Goal: Transaction & Acquisition: Purchase product/service

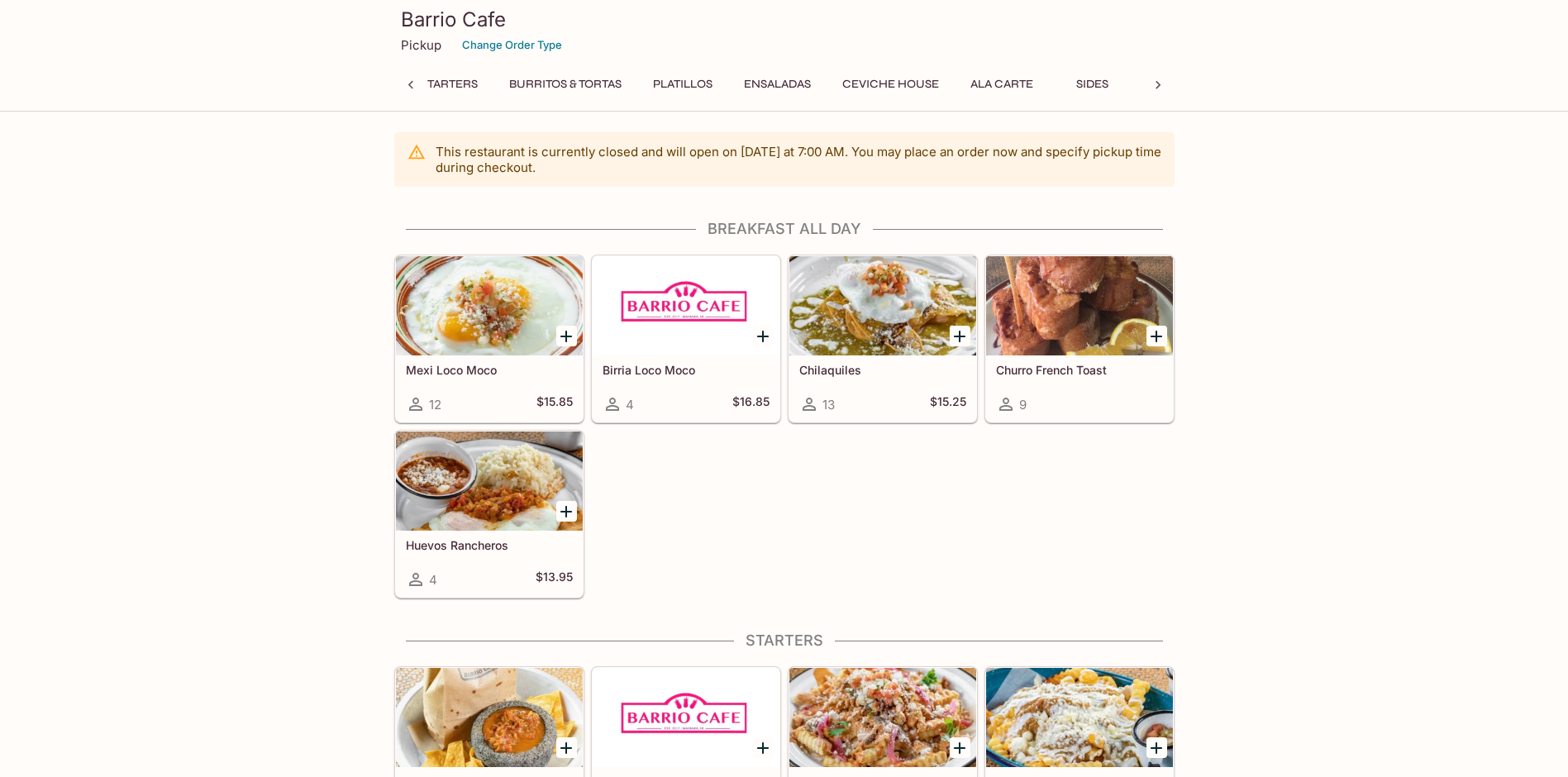
click at [588, 82] on button "Burritos & Tortas" at bounding box center [565, 84] width 131 height 23
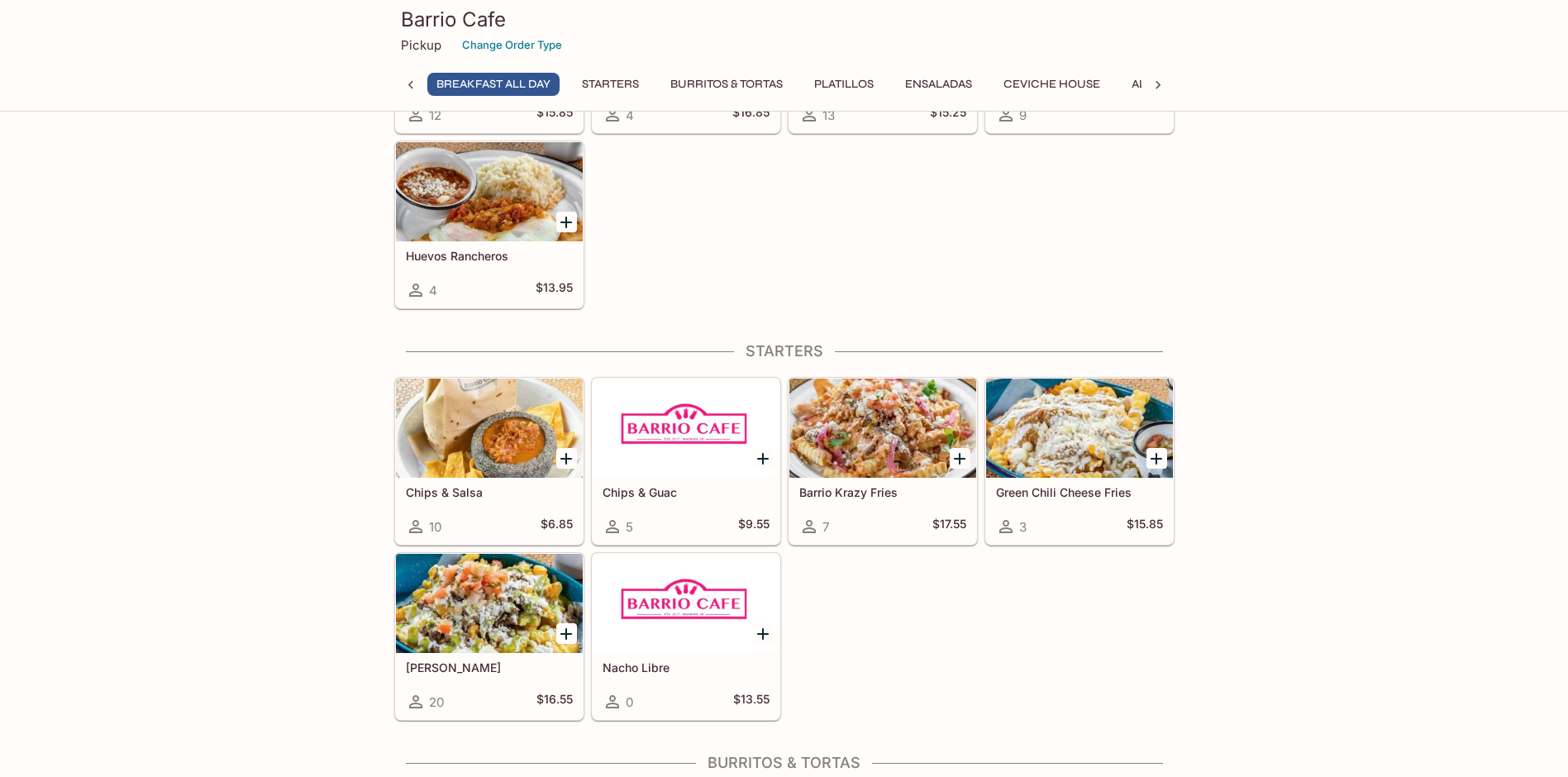
scroll to position [180, 0]
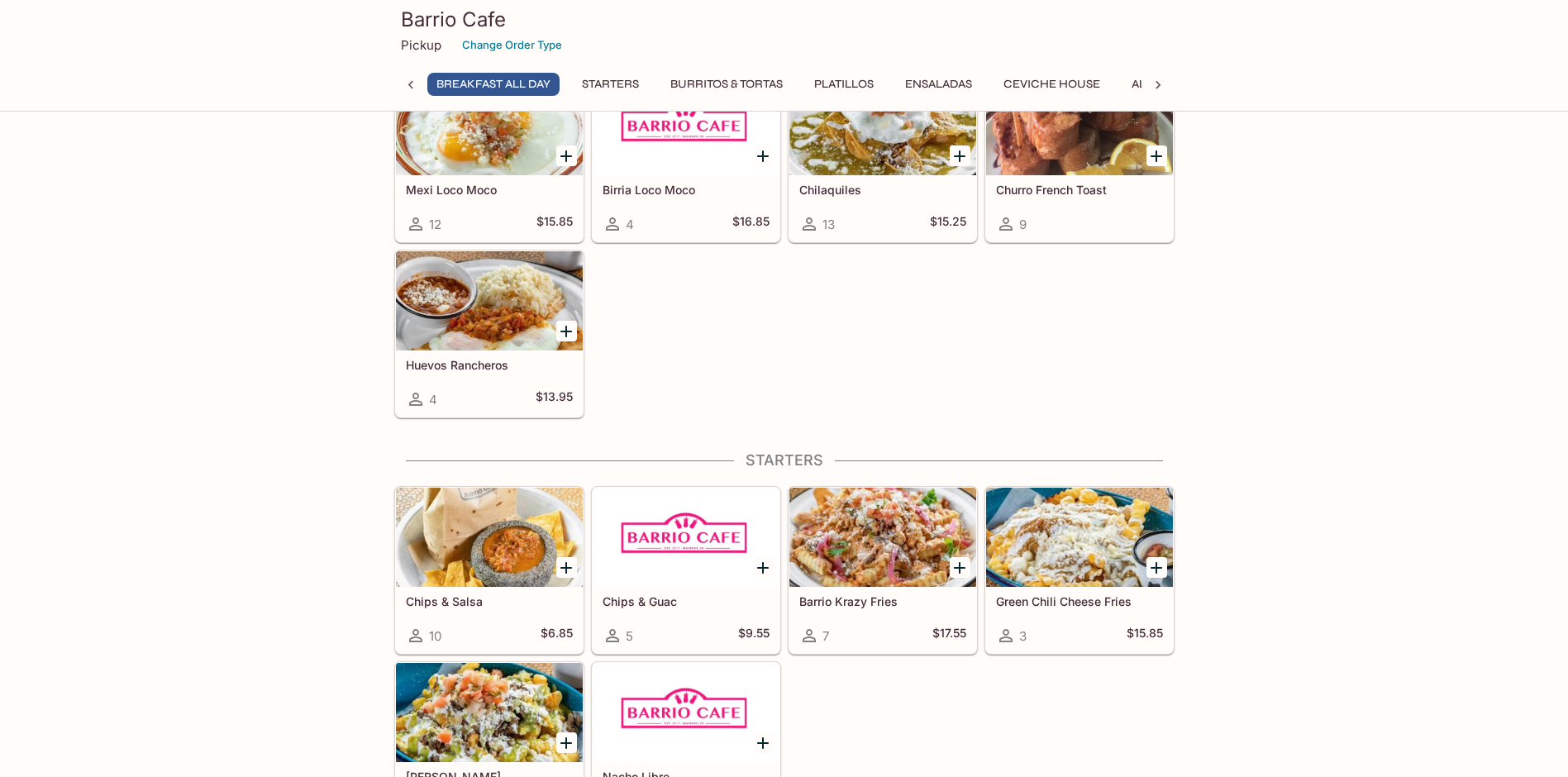
click at [719, 82] on button "Burritos & Tortas" at bounding box center [727, 84] width 131 height 23
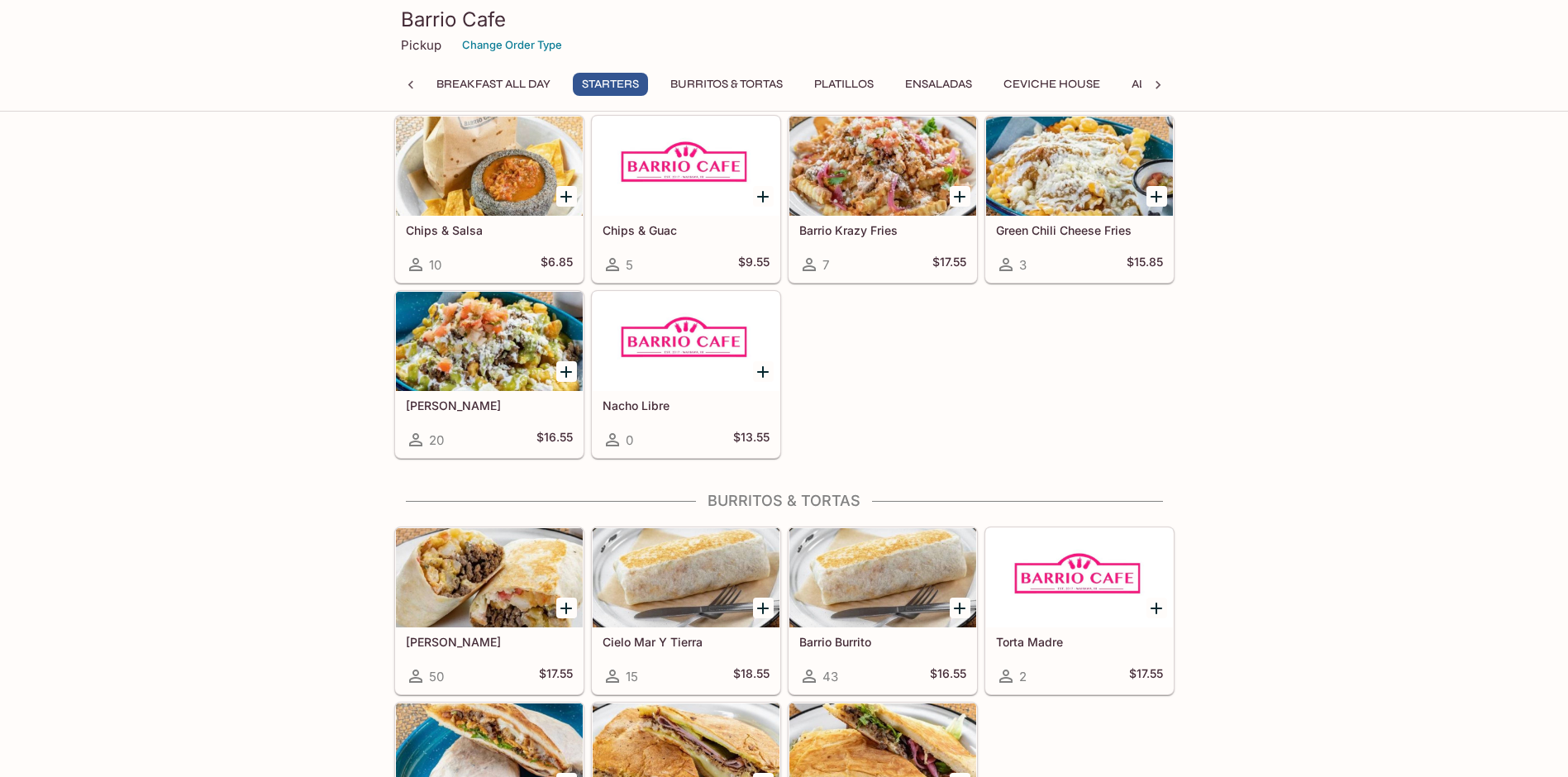
scroll to position [903, 0]
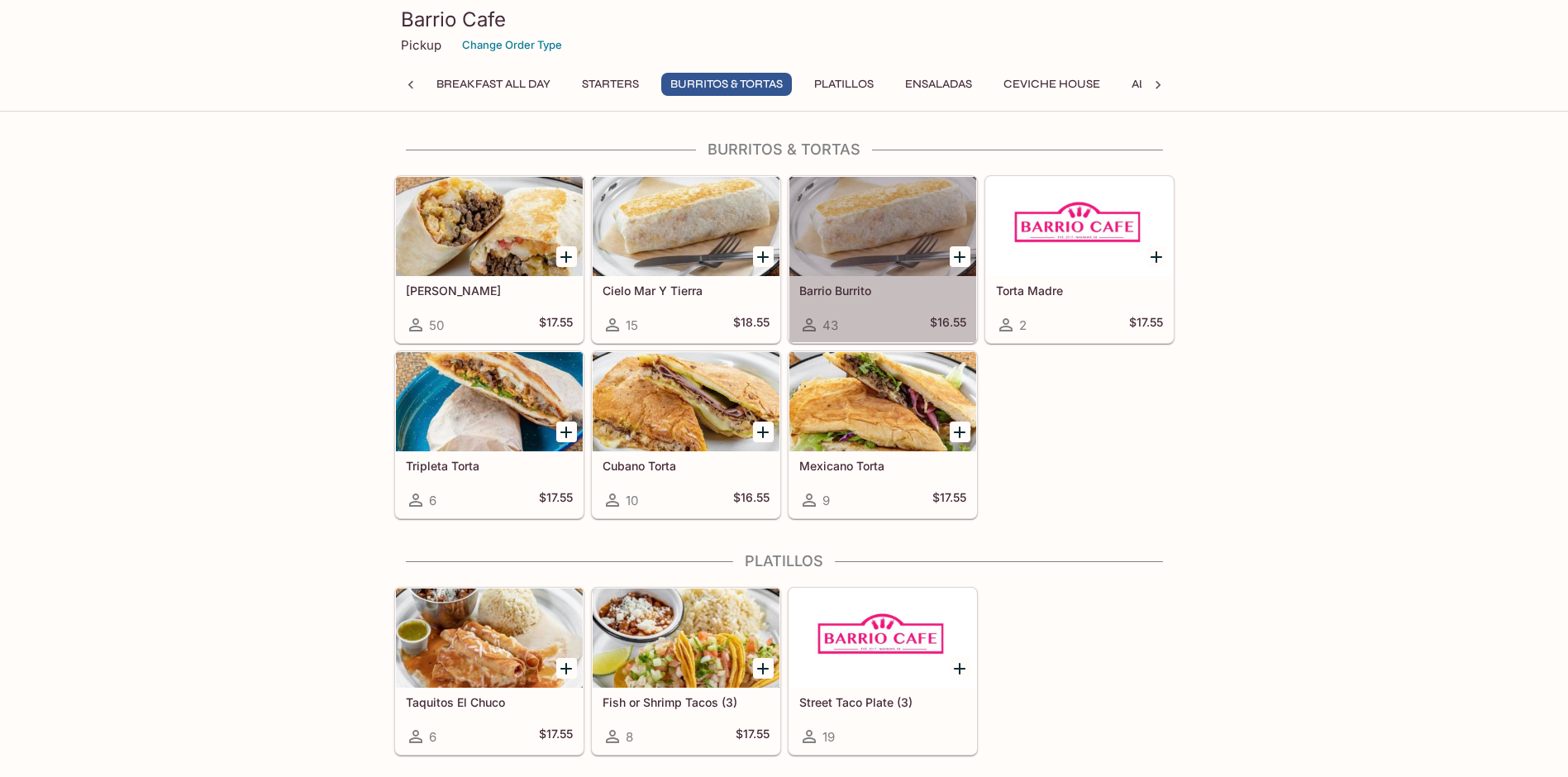
click at [894, 222] on div at bounding box center [882, 226] width 187 height 99
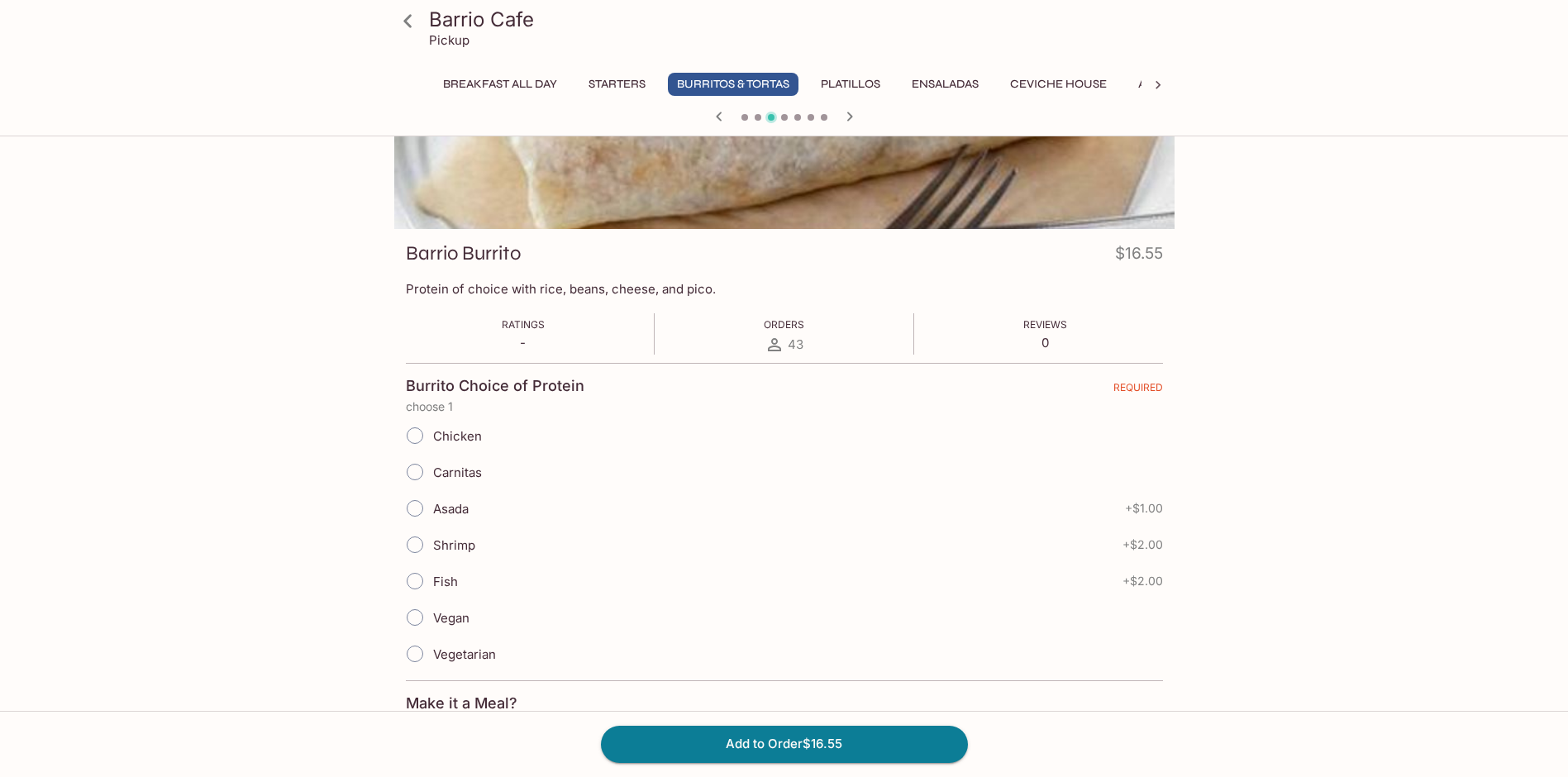
scroll to position [155, 0]
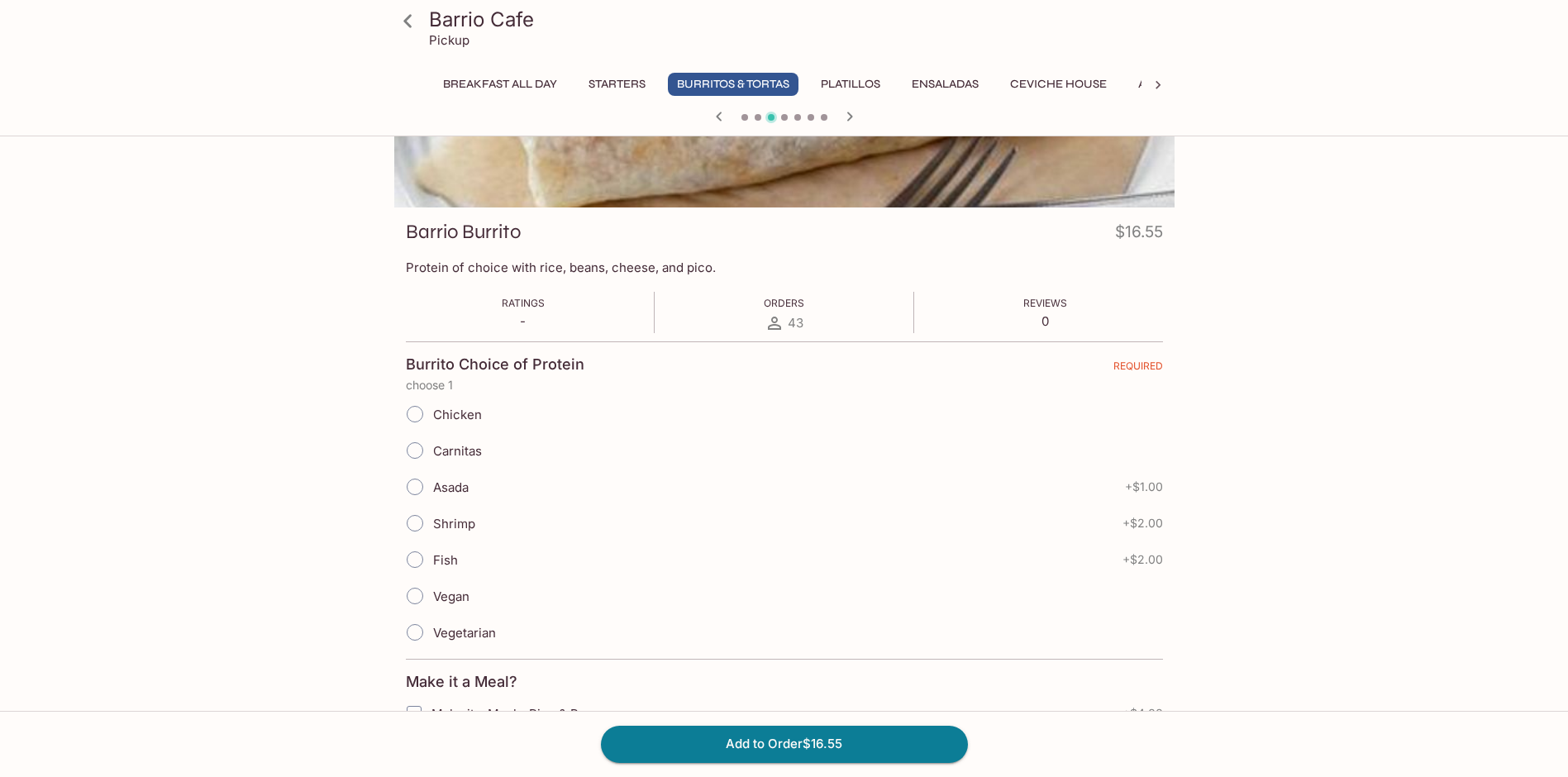
click at [415, 599] on input "Vegan" at bounding box center [414, 595] width 34 height 34
radio input "true"
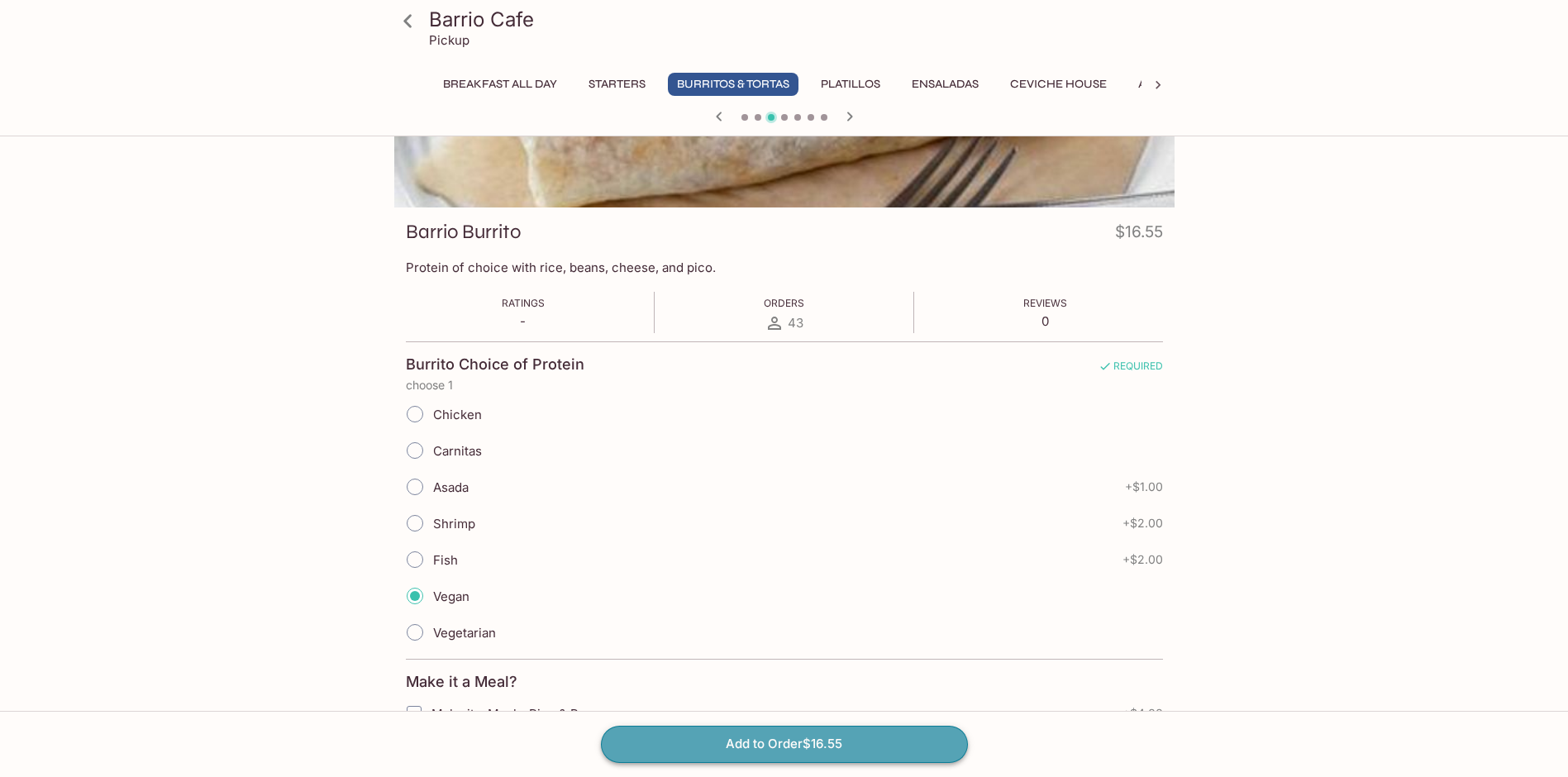
click at [793, 739] on button "Add to Order $16.55" at bounding box center [784, 744] width 367 height 36
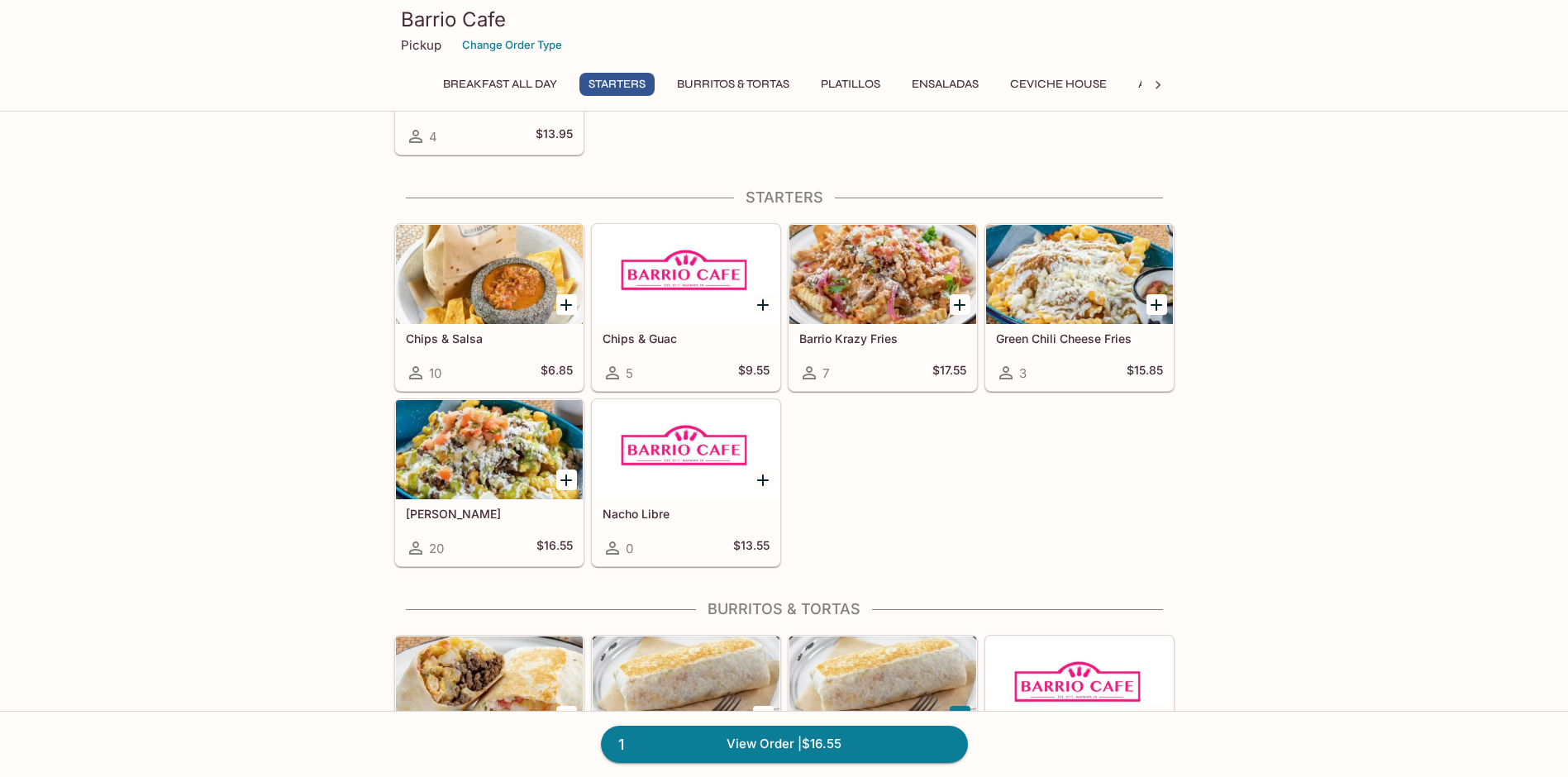
scroll to position [794, 0]
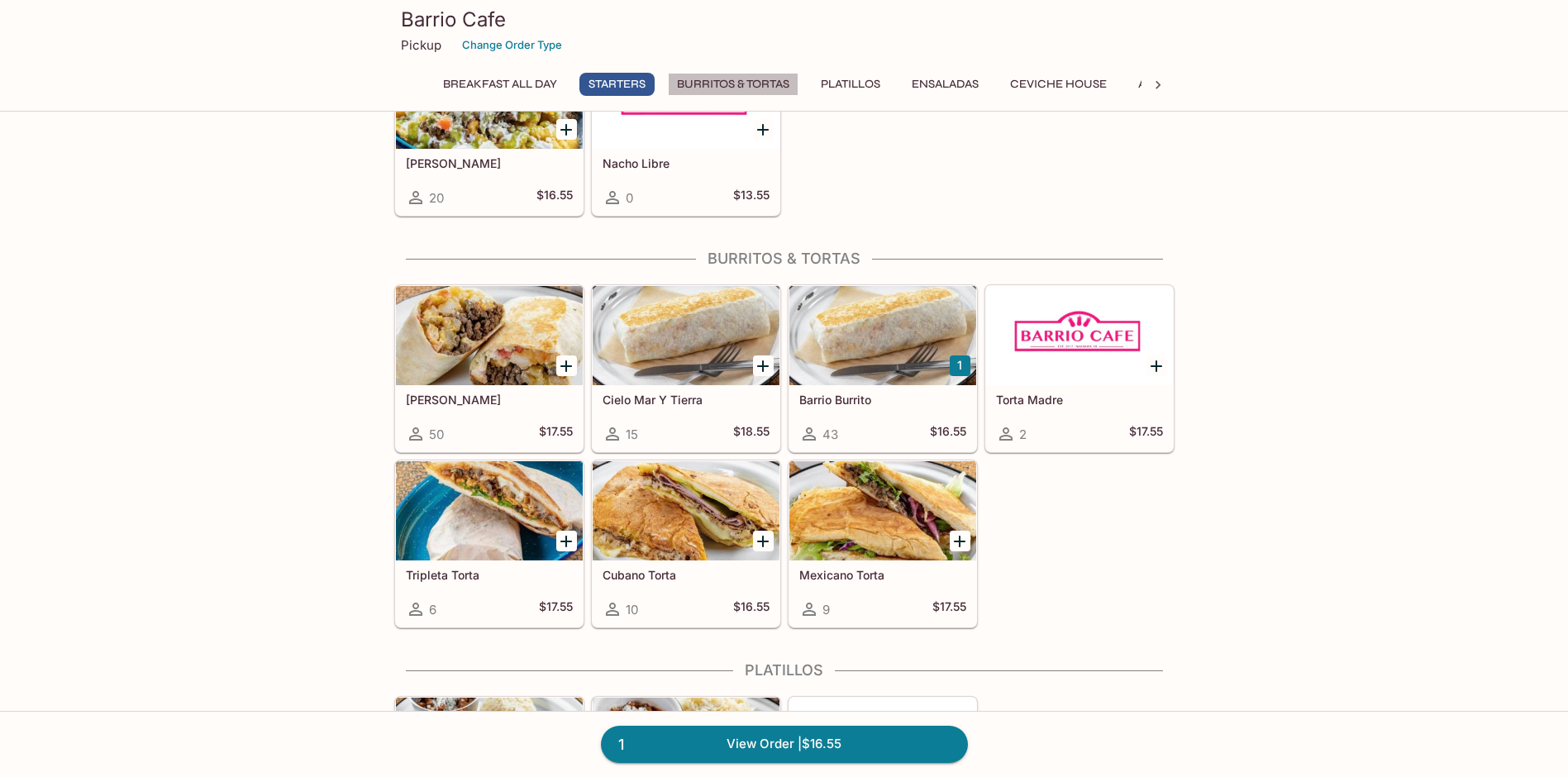
click at [734, 83] on button "Burritos & Tortas" at bounding box center [734, 84] width 131 height 23
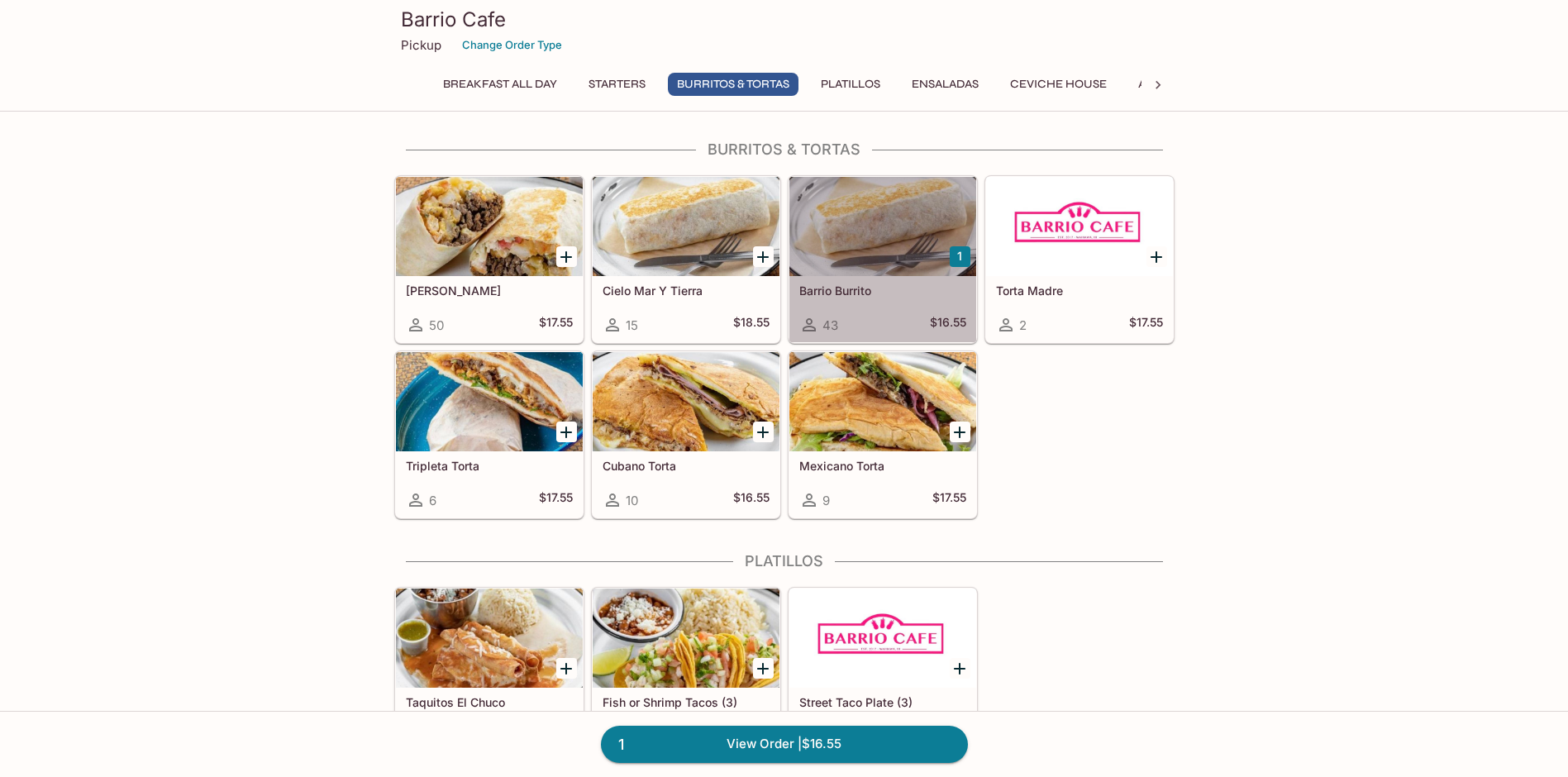
click at [889, 218] on div at bounding box center [882, 226] width 187 height 99
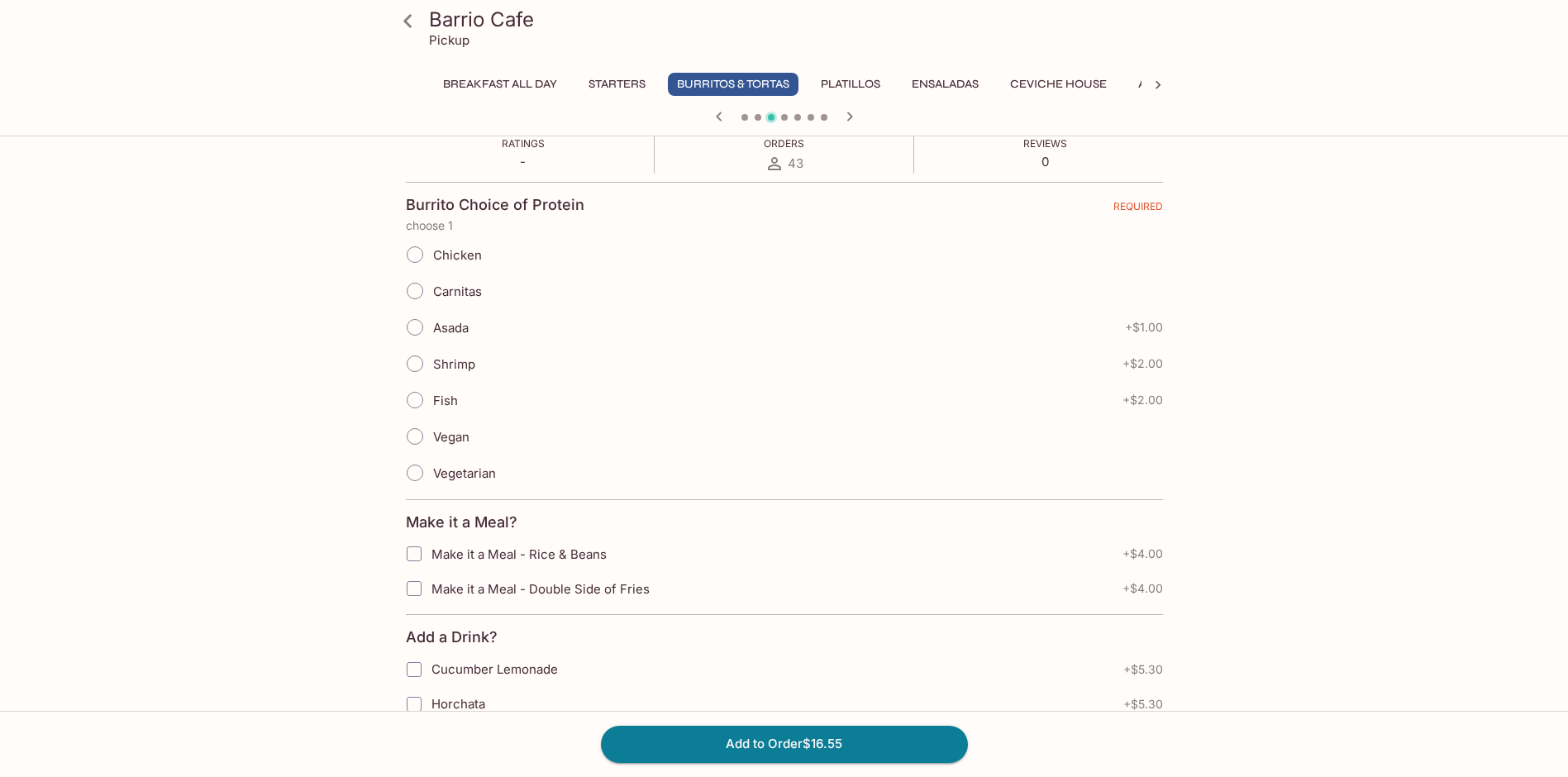
scroll to position [331, 0]
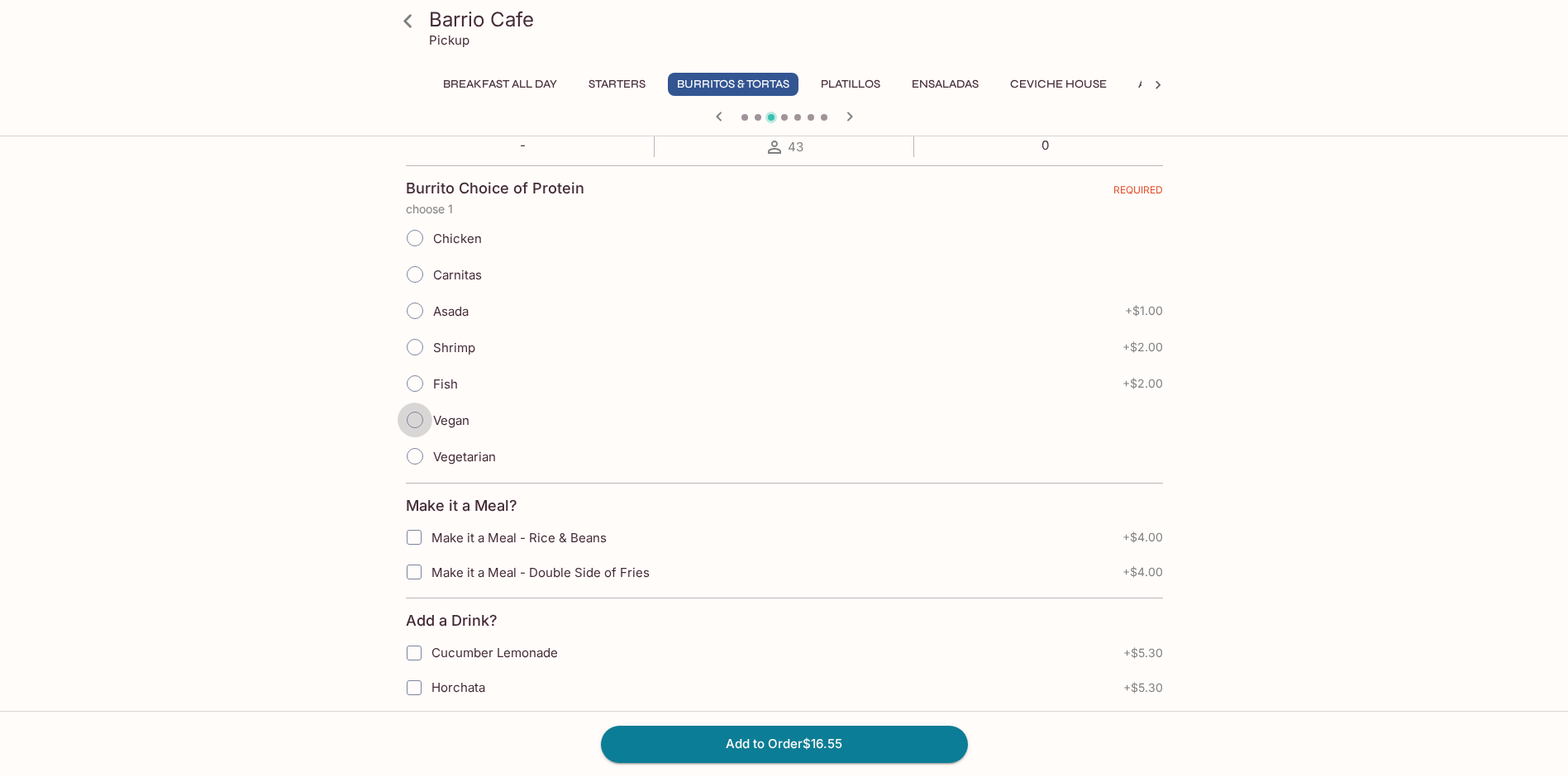
click at [416, 416] on input "Vegan" at bounding box center [414, 420] width 34 height 34
radio input "true"
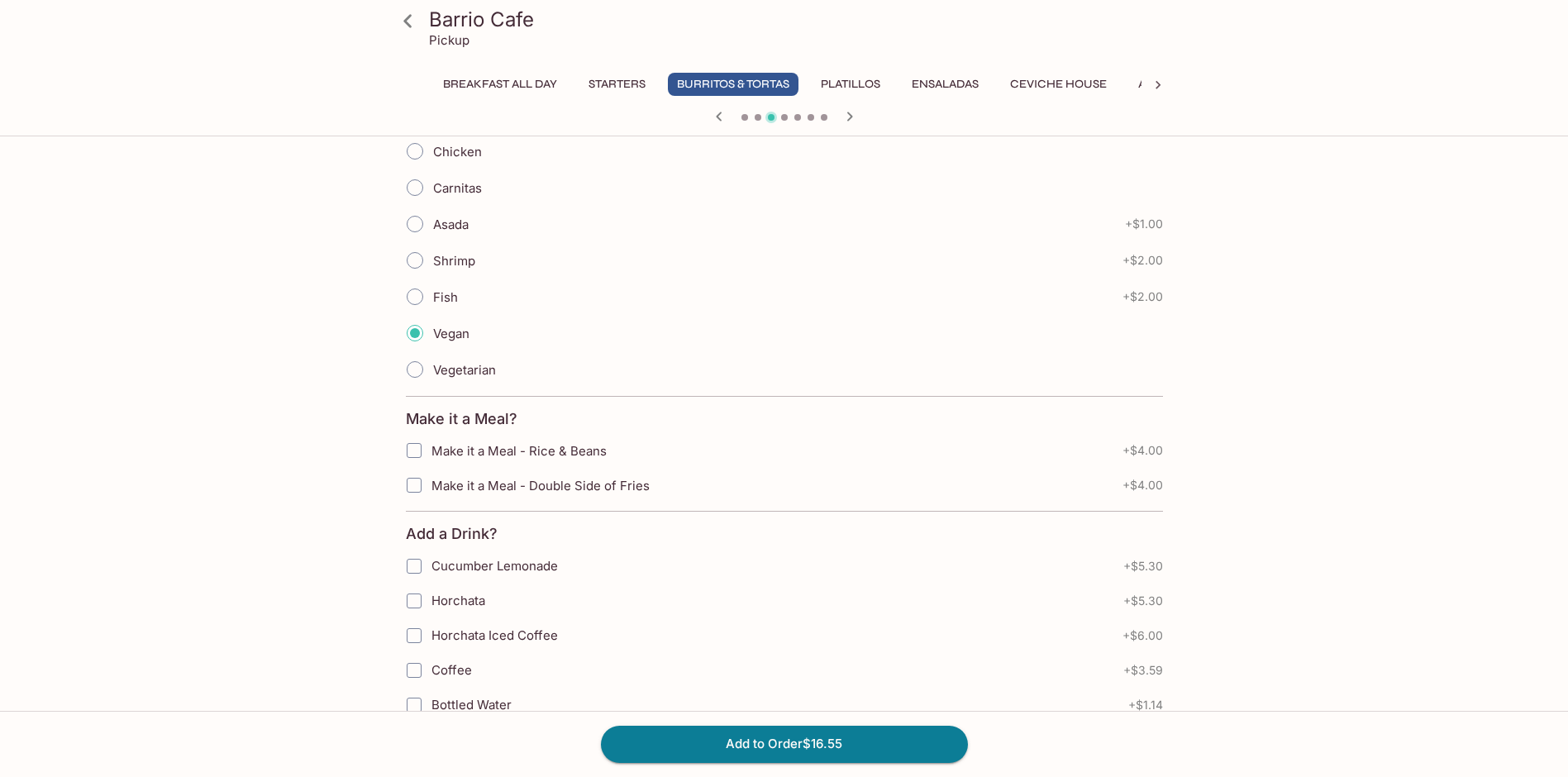
scroll to position [503, 0]
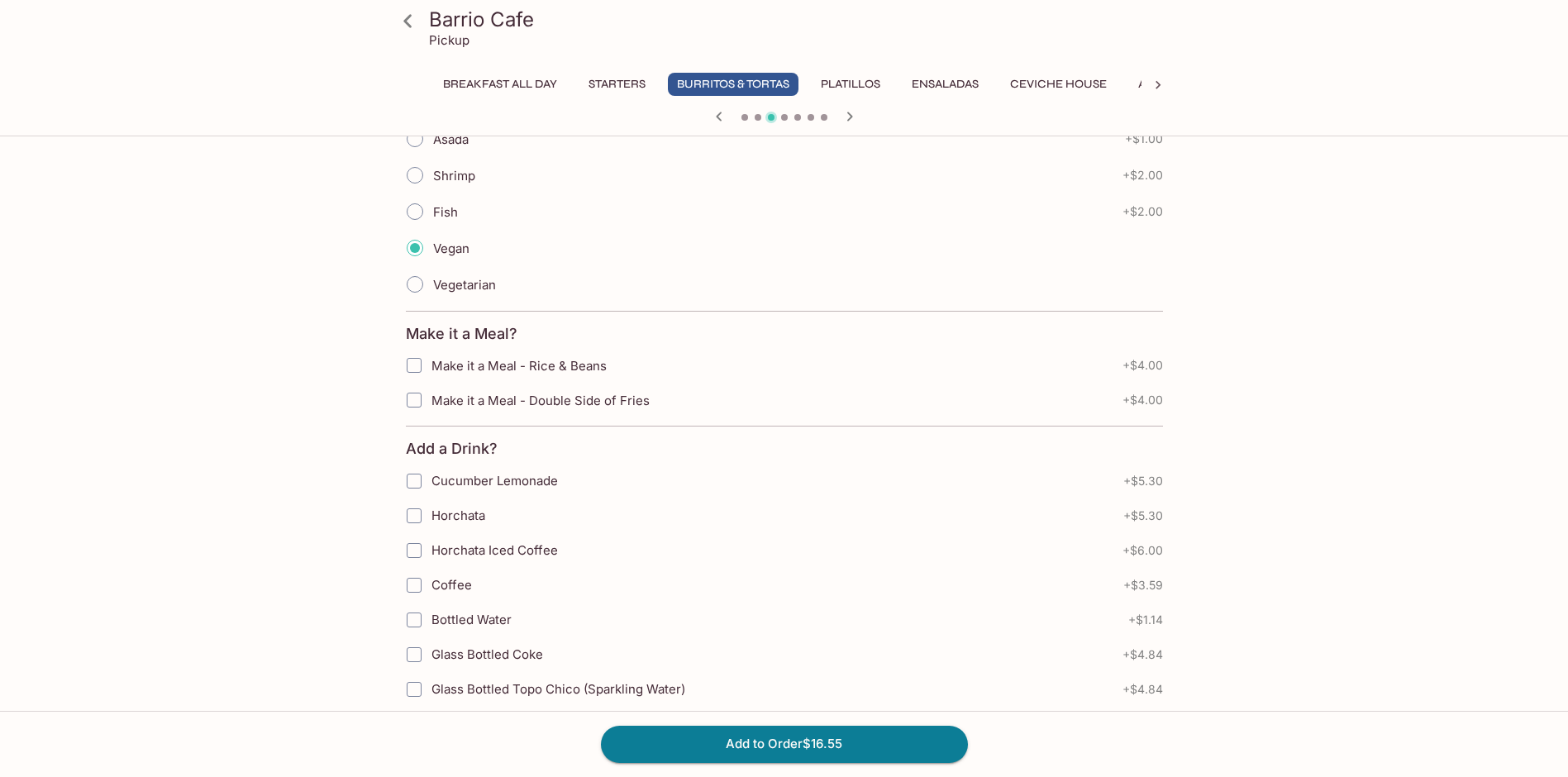
click at [418, 368] on input "Make it a Meal - Rice & Beans" at bounding box center [414, 366] width 33 height 33
checkbox input "true"
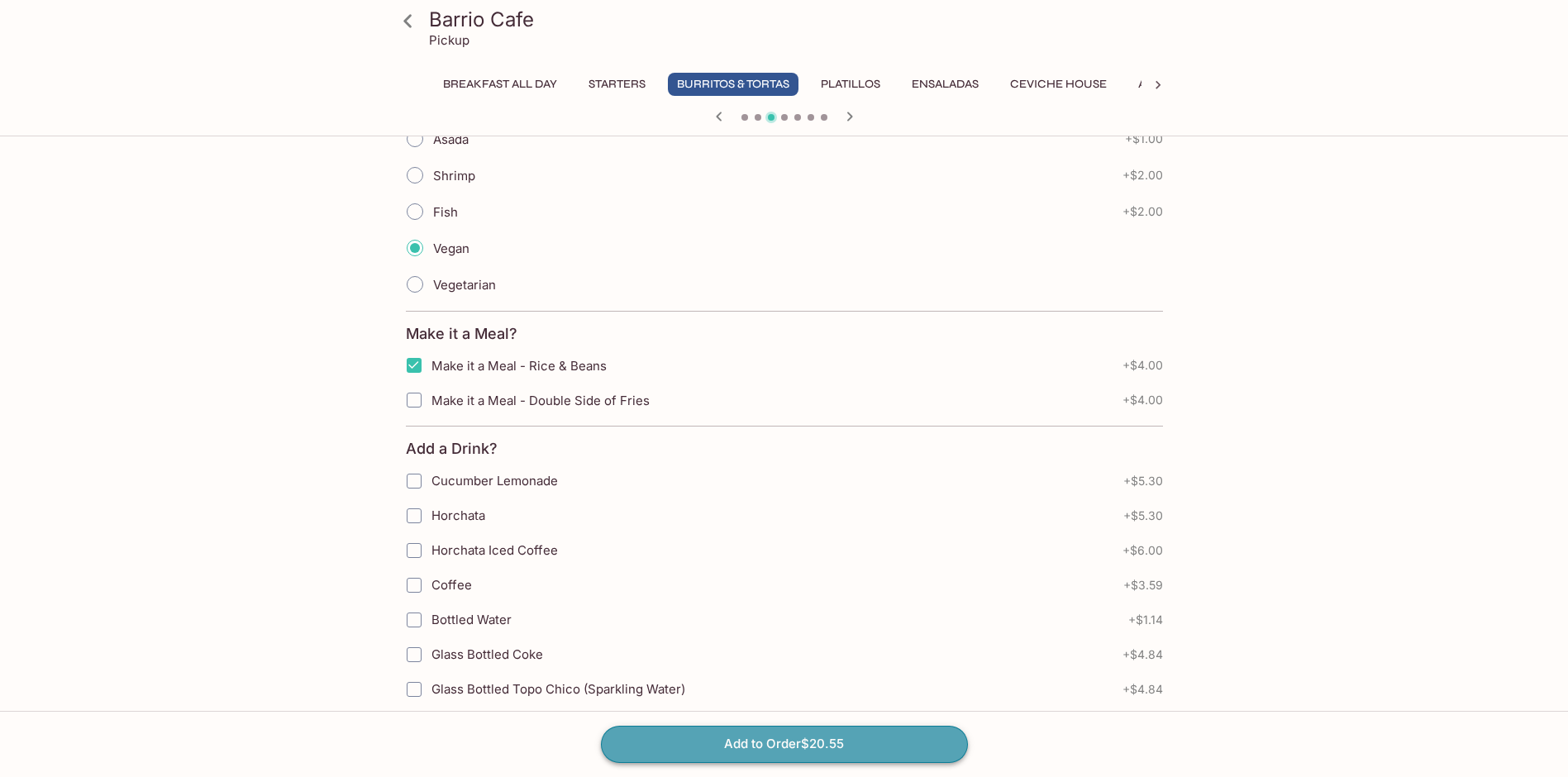
click at [787, 751] on button "Add to Order $20.55" at bounding box center [784, 744] width 367 height 36
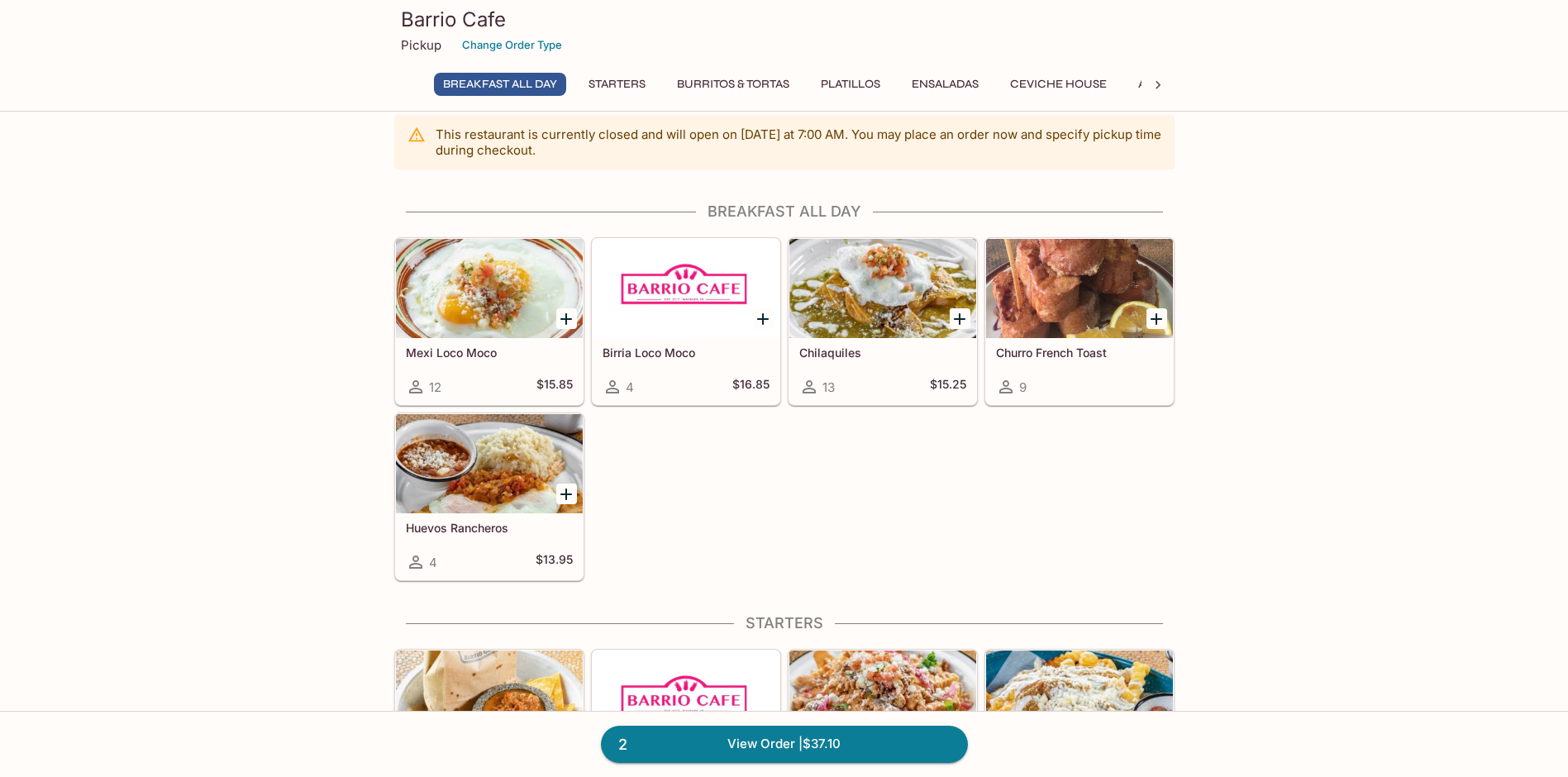
scroll to position [236, 0]
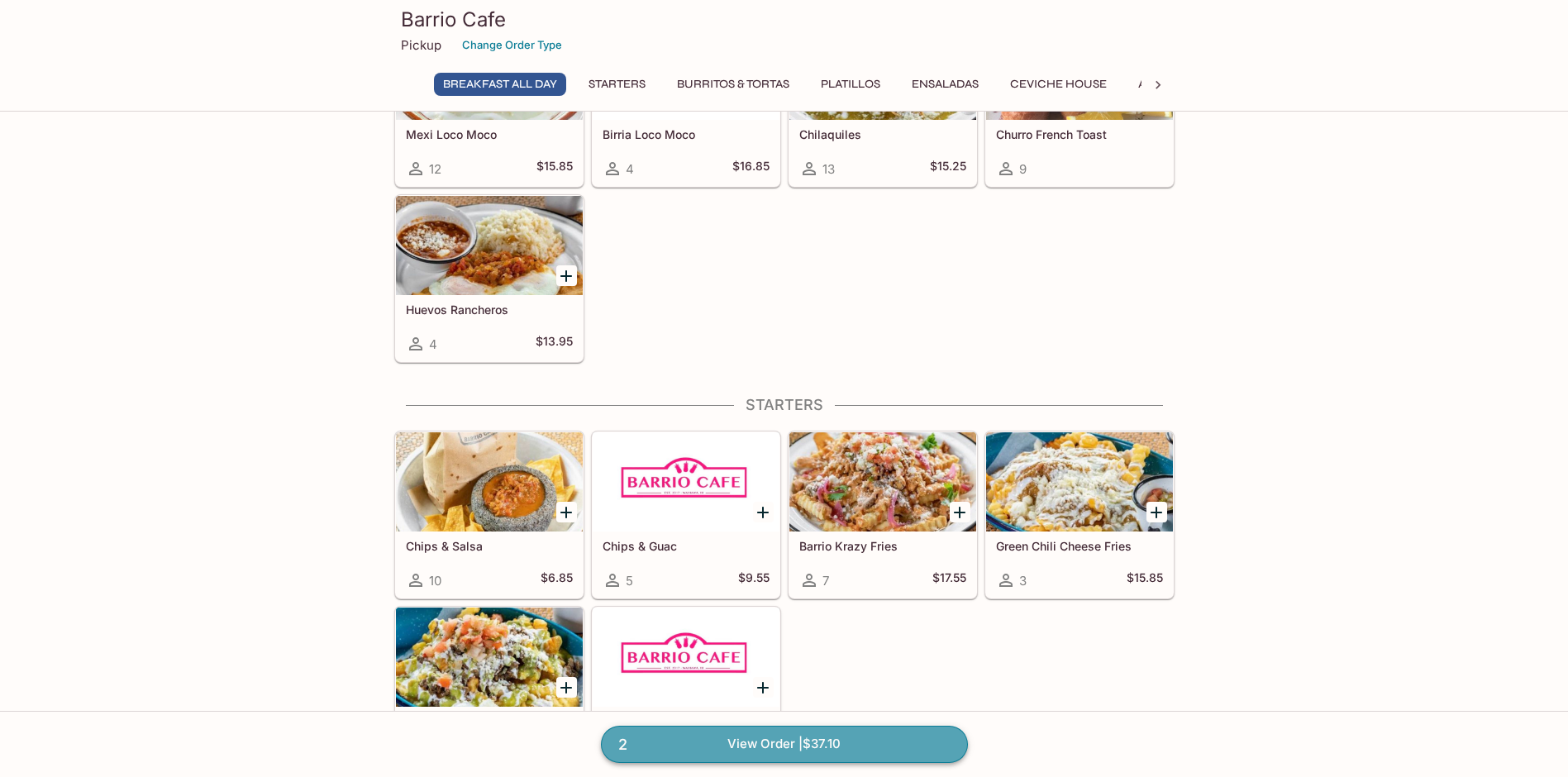
click at [830, 736] on link "2 View Order | $37.10" at bounding box center [784, 744] width 367 height 36
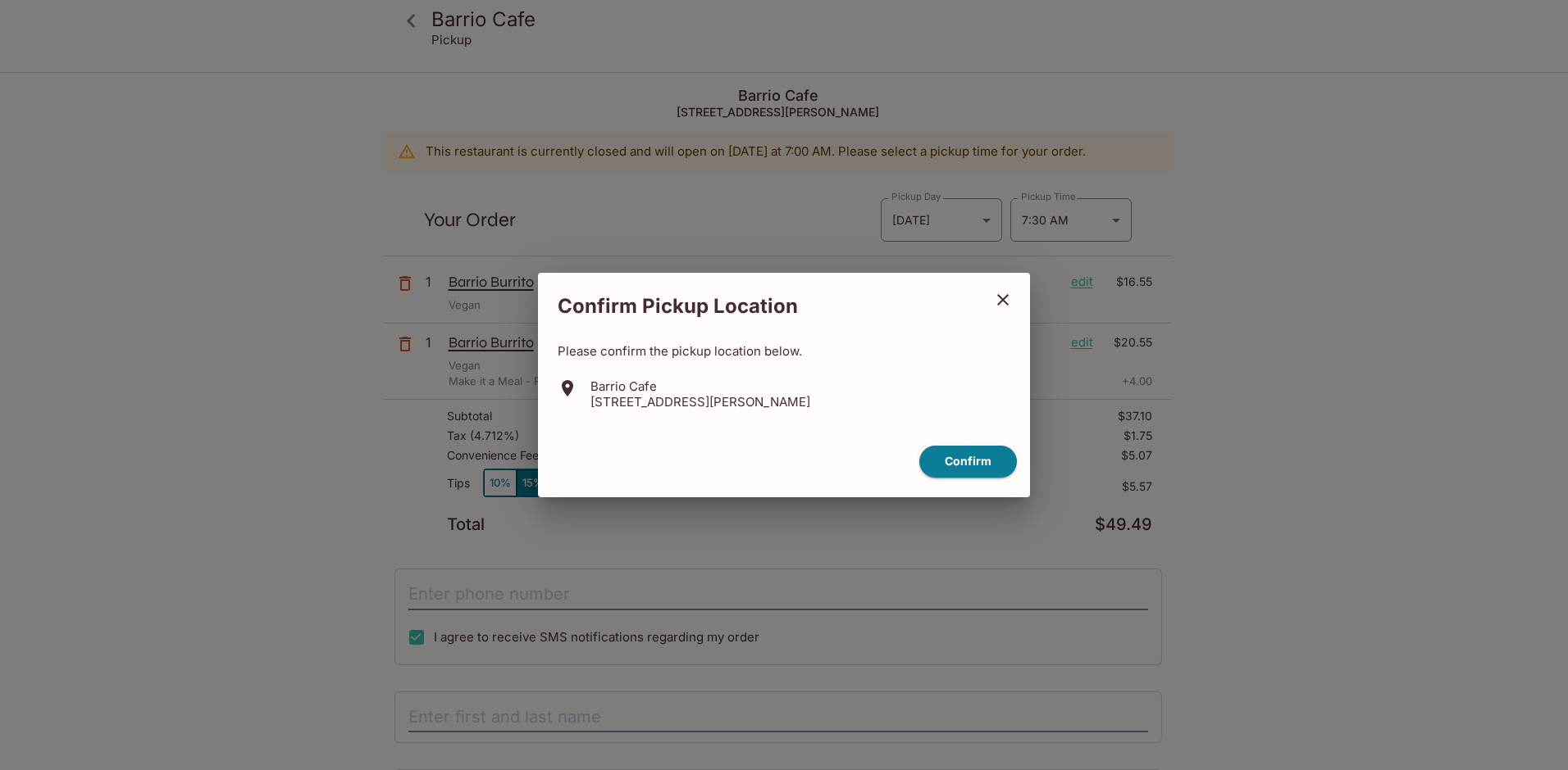
click at [1010, 296] on icon "close" at bounding box center [1002, 300] width 19 height 19
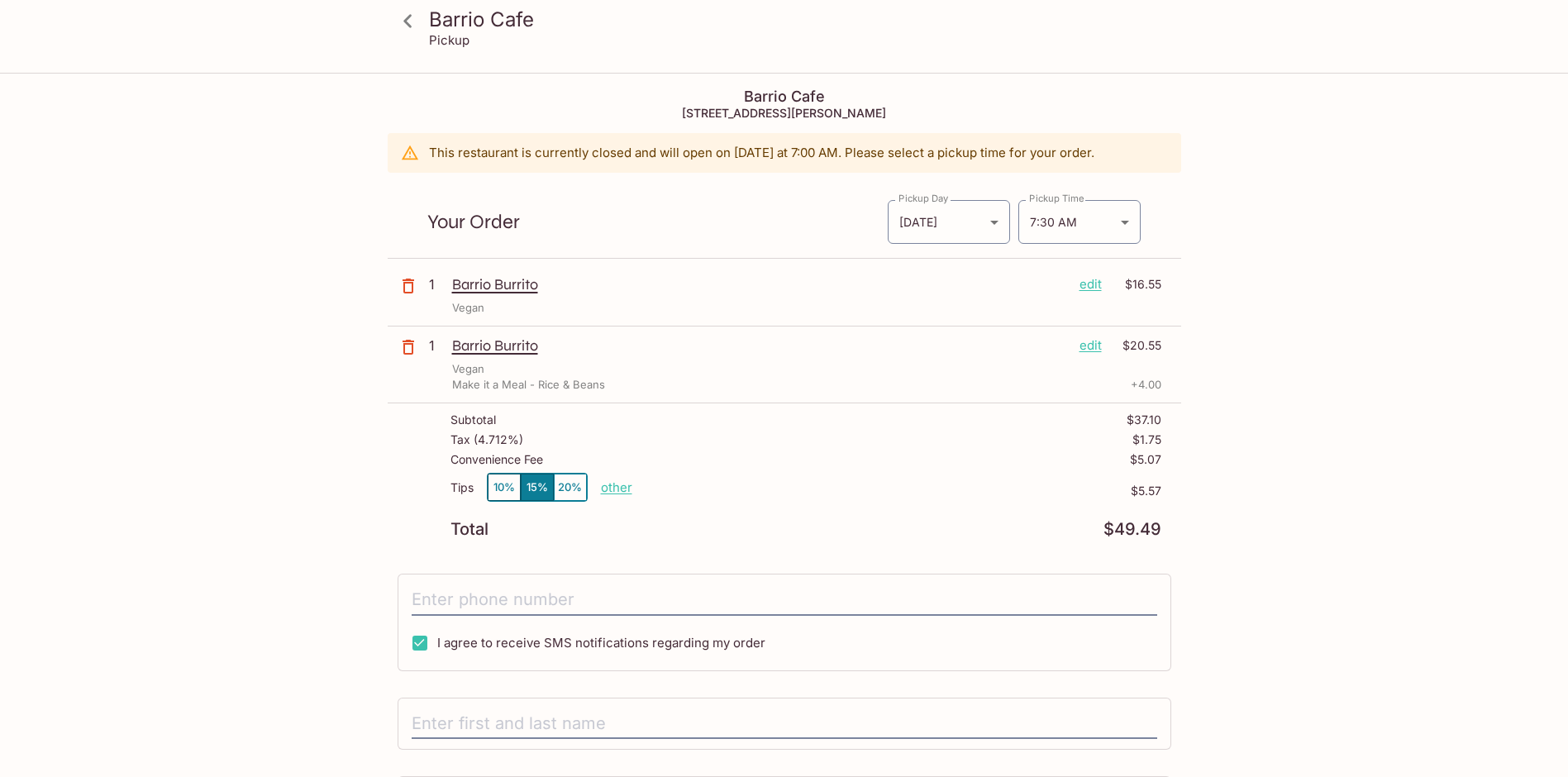
click at [1091, 284] on p "edit" at bounding box center [1091, 284] width 22 height 19
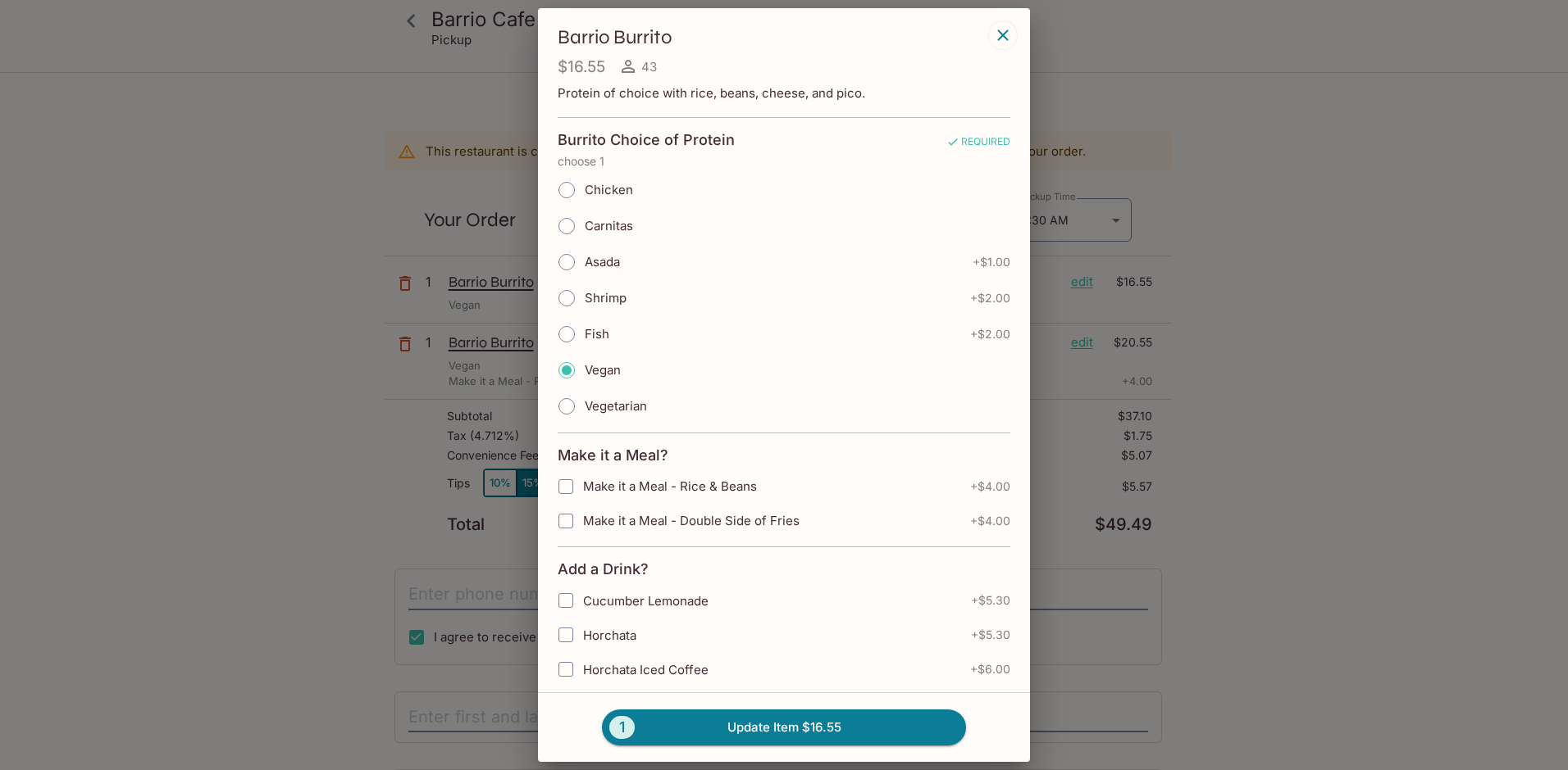
click at [561, 483] on input "Make it a Meal - Rice & Beans" at bounding box center [566, 487] width 33 height 33
checkbox input "true"
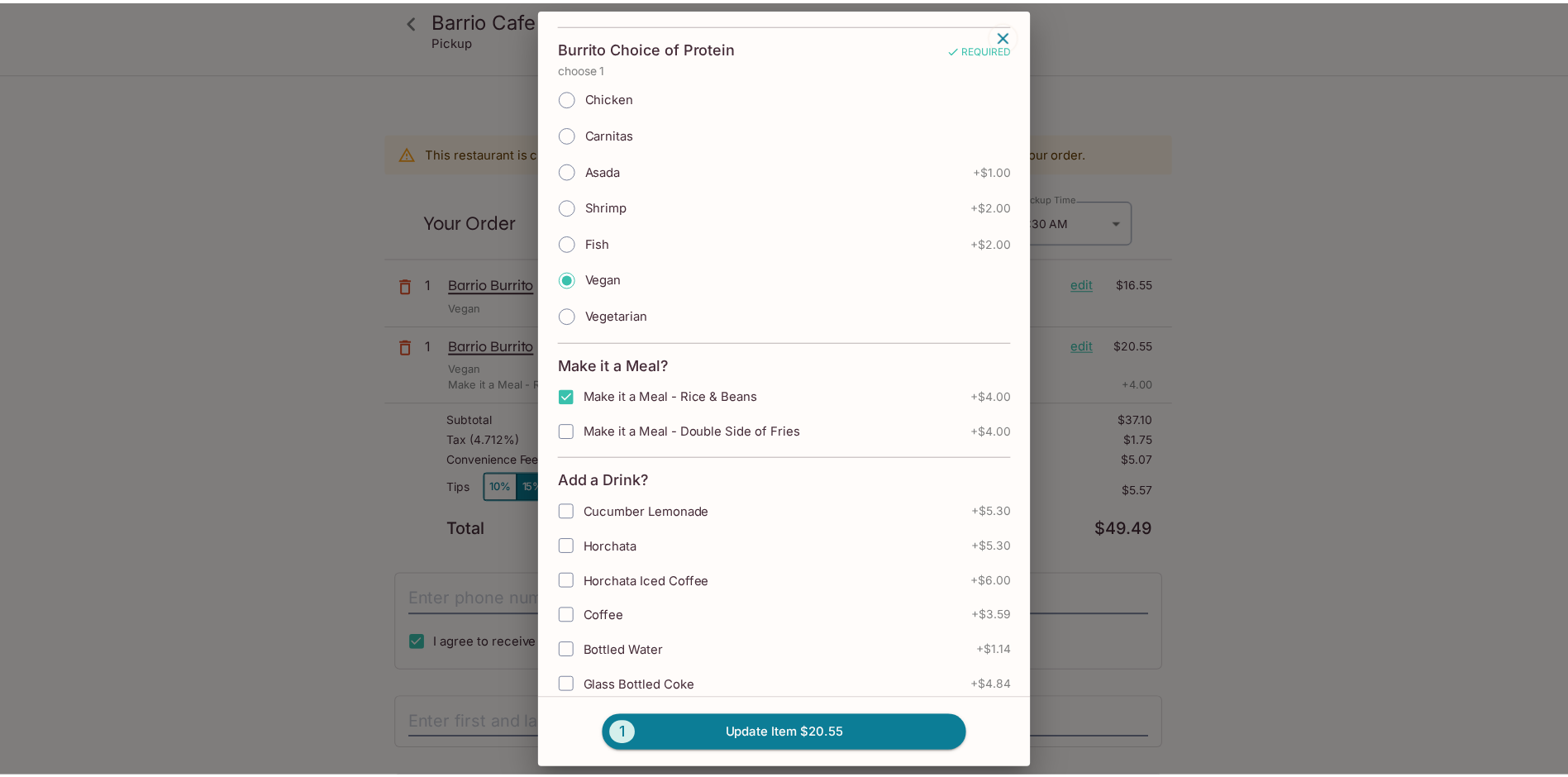
scroll to position [142, 0]
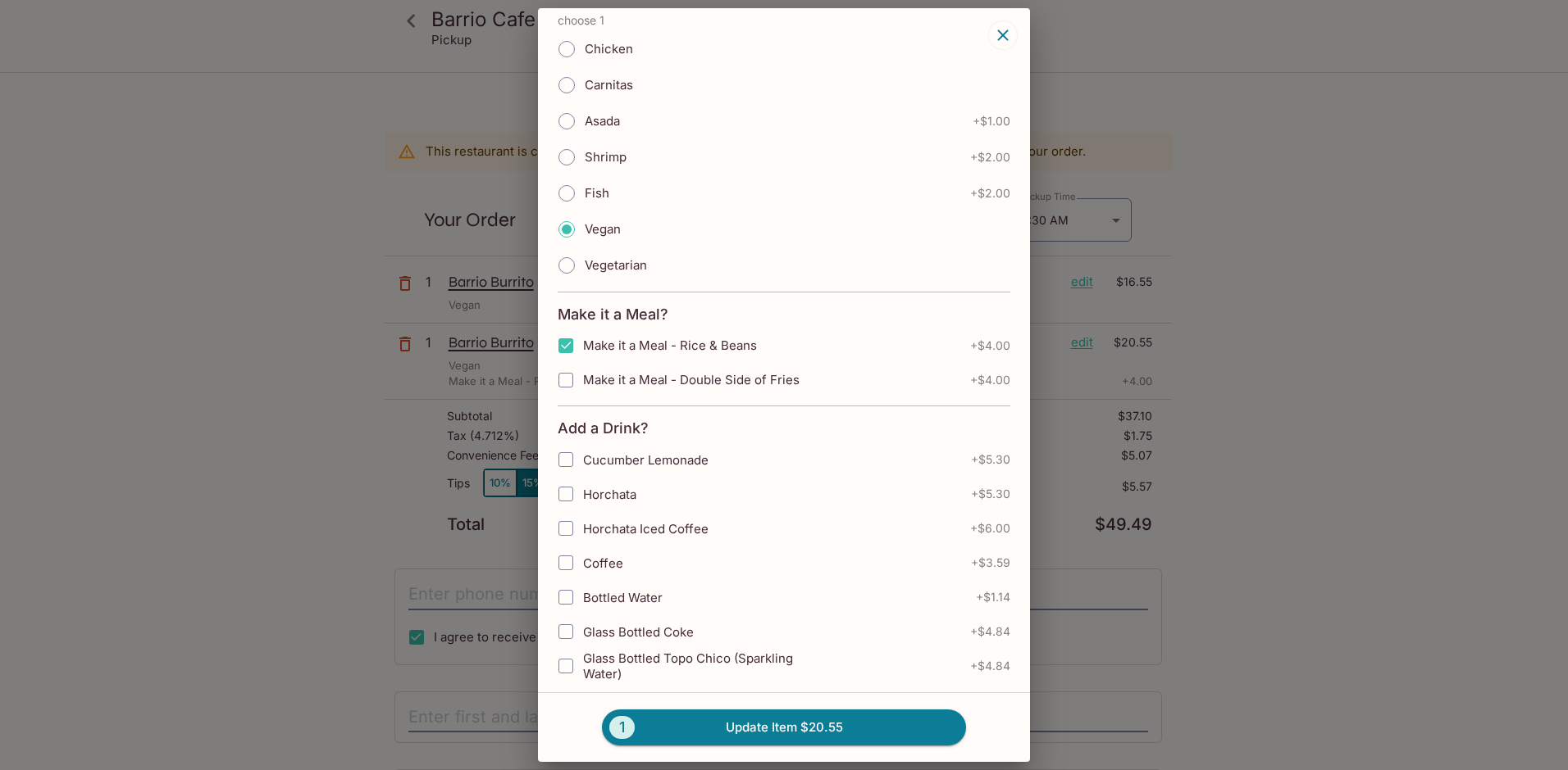
click at [569, 464] on input "Cucumber Lemonade" at bounding box center [566, 460] width 33 height 33
checkbox input "true"
click at [784, 729] on button "1 Update Item $25.85" at bounding box center [783, 727] width 364 height 36
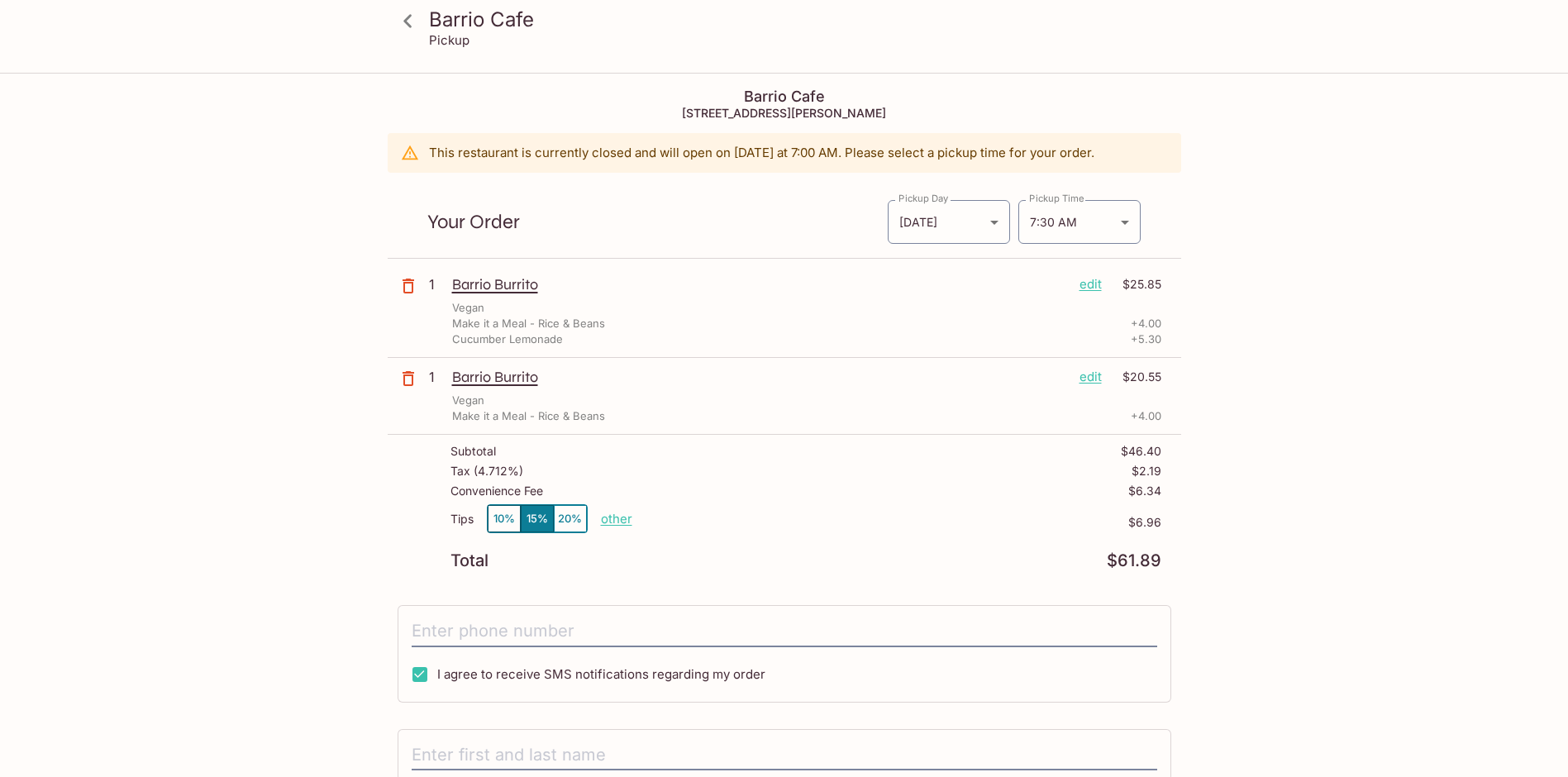
click at [610, 520] on p "other" at bounding box center [616, 519] width 31 height 16
type input "0.00"
click at [510, 515] on button "10%" at bounding box center [505, 519] width 33 height 27
click at [829, 489] on div "Convenience Fee $6.34" at bounding box center [806, 494] width 711 height 20
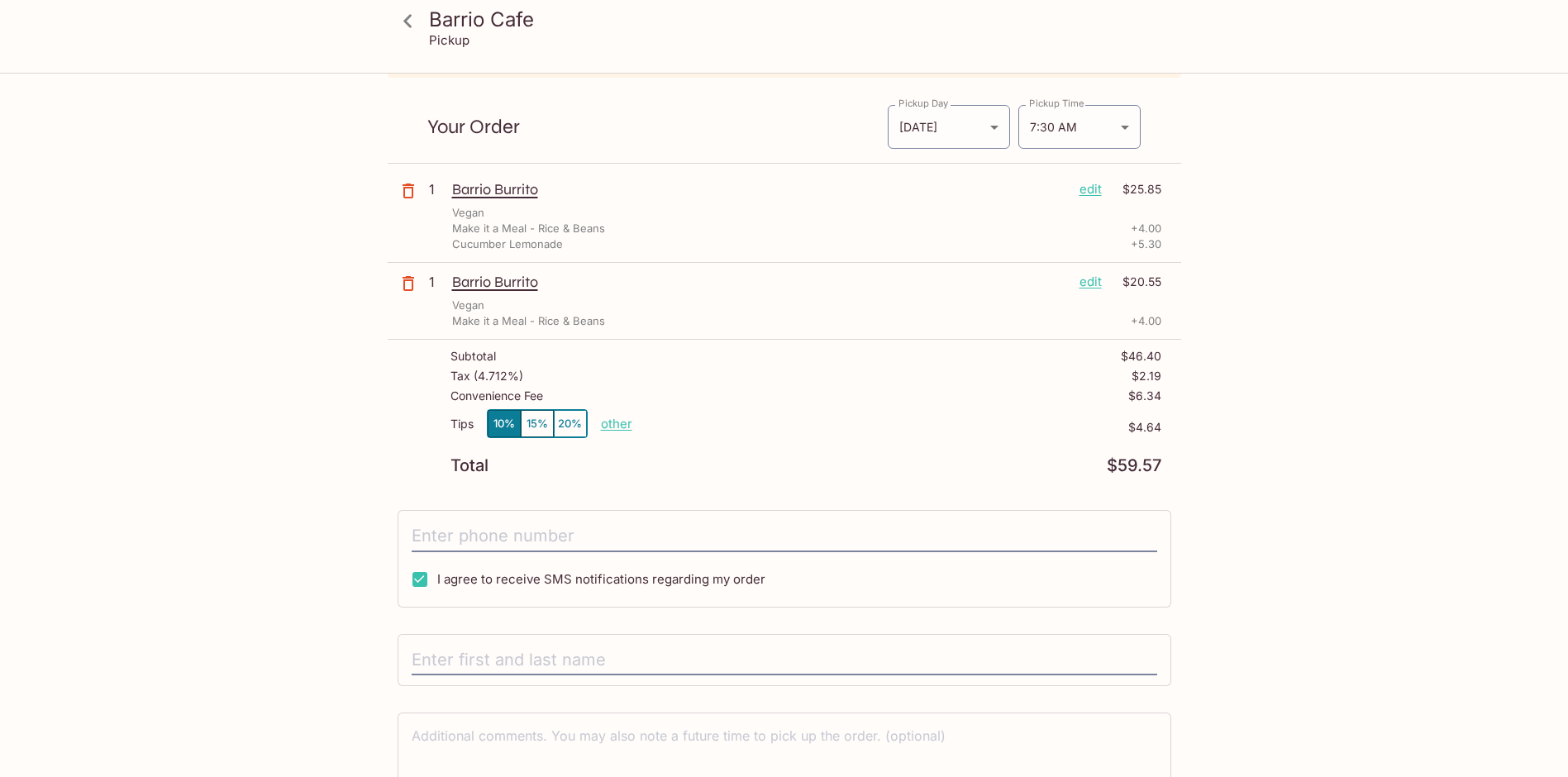
scroll to position [0, 0]
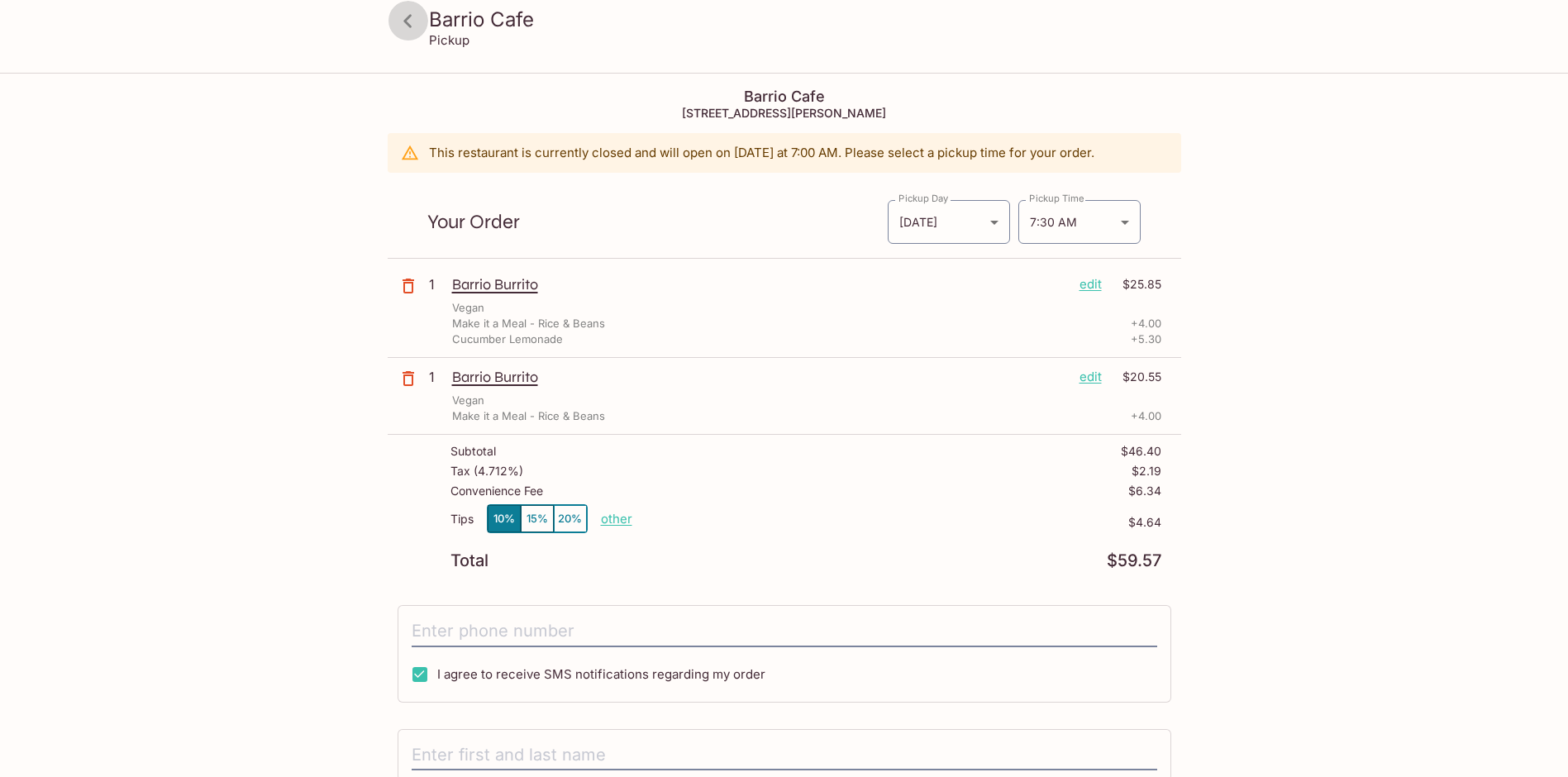
click at [410, 26] on icon at bounding box center [407, 21] width 8 height 14
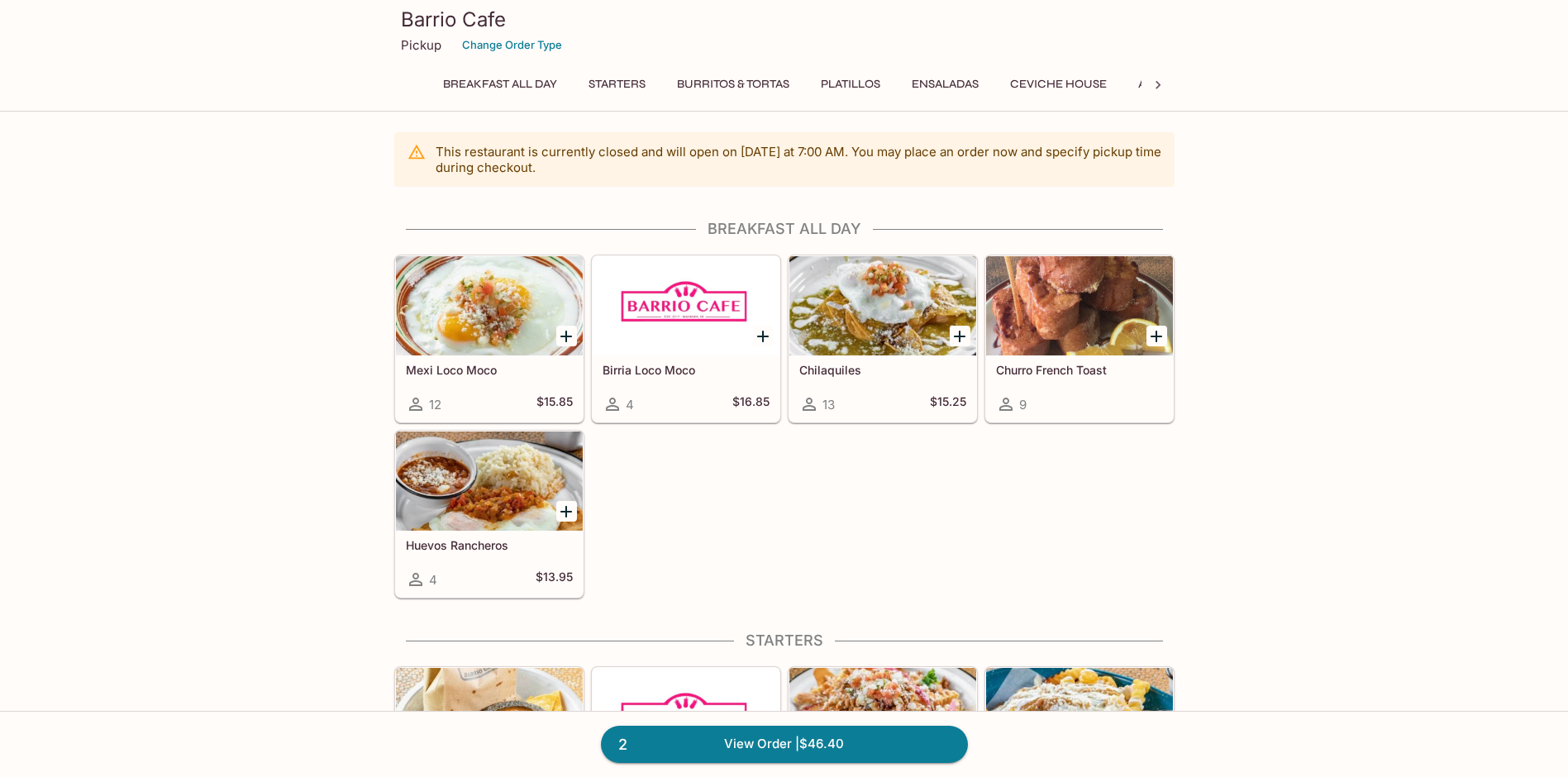
click at [752, 83] on button "Burritos & Tortas" at bounding box center [734, 84] width 131 height 23
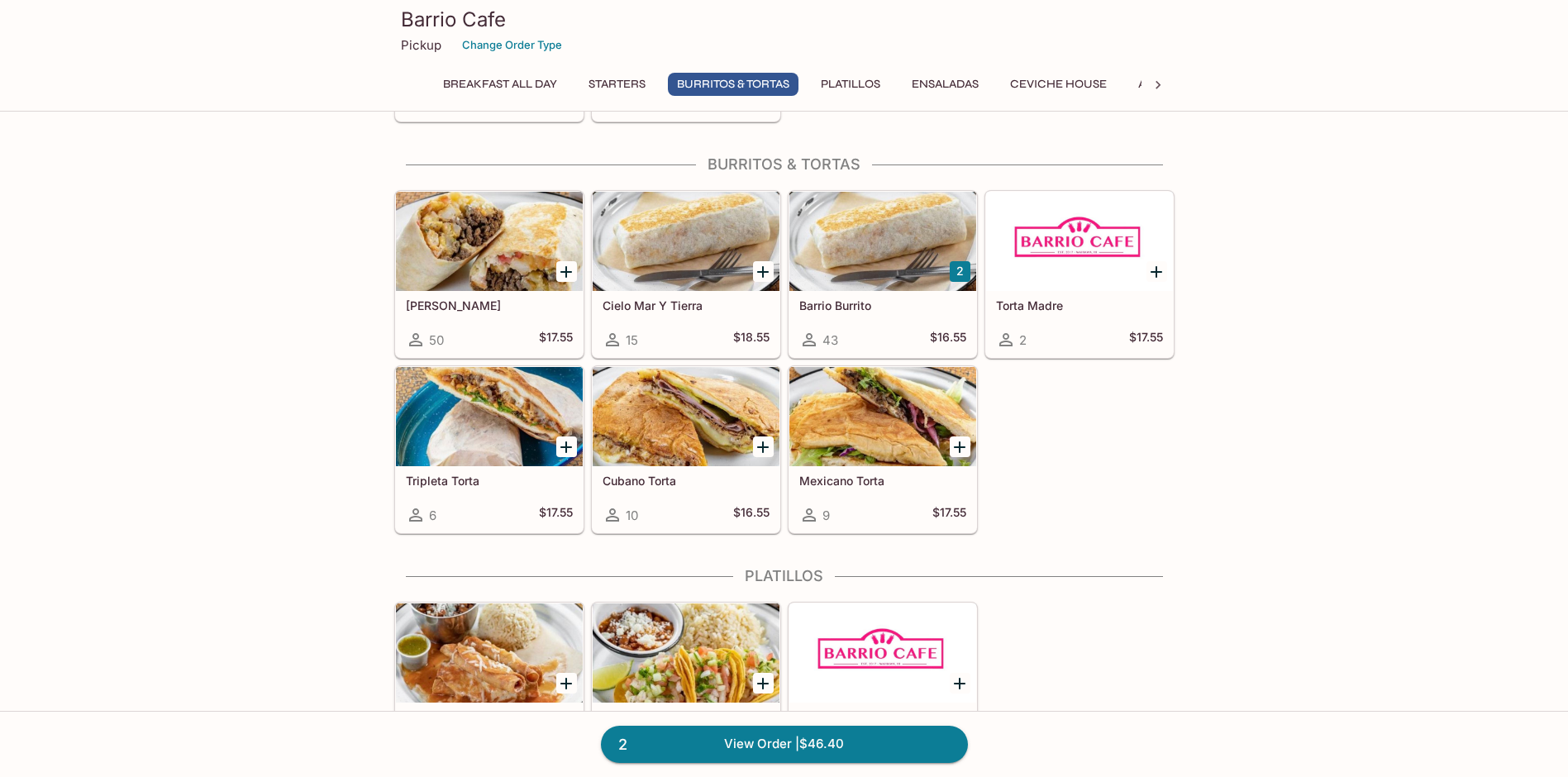
scroll to position [903, 0]
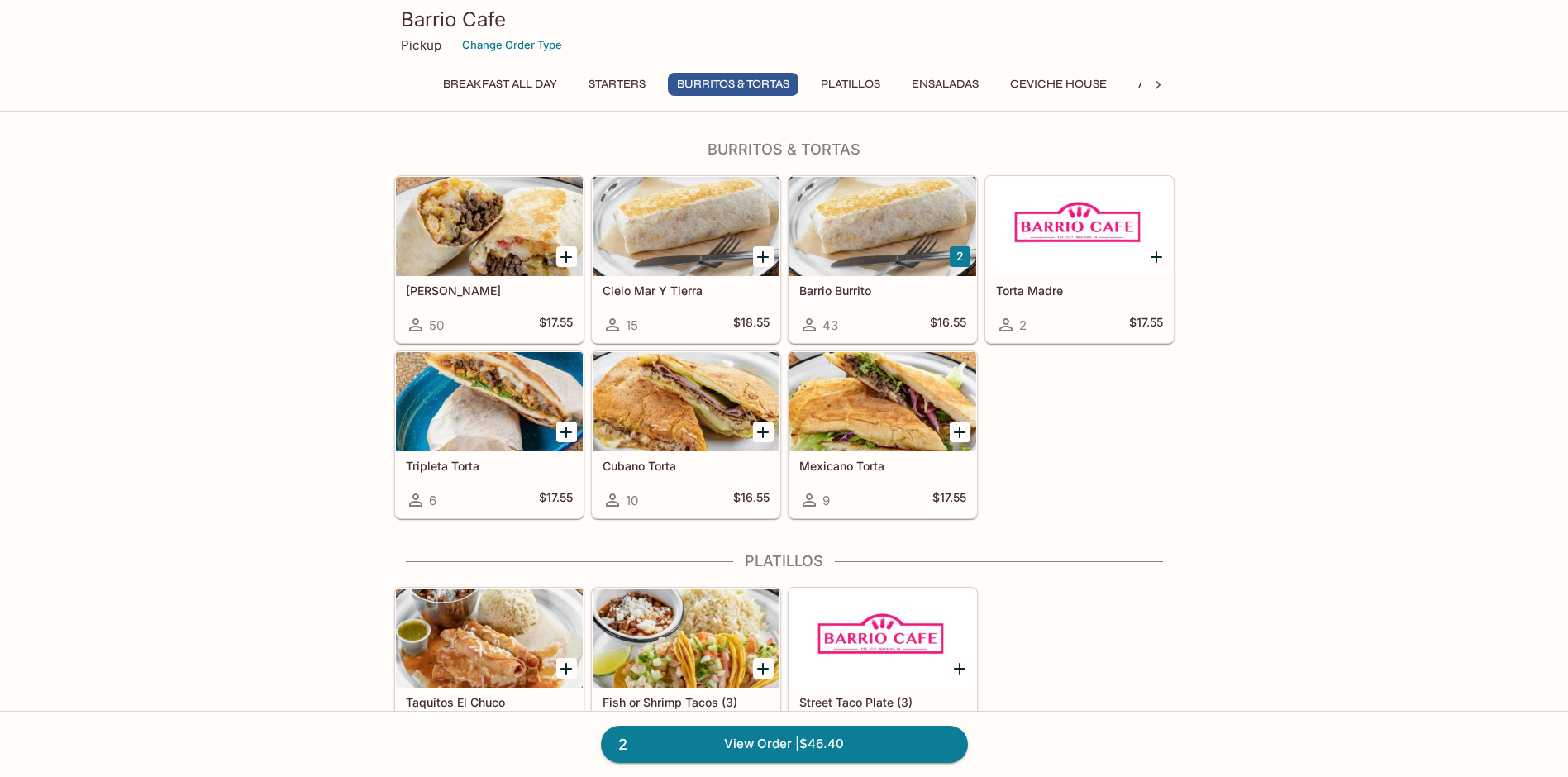
click at [885, 258] on div at bounding box center [882, 226] width 187 height 99
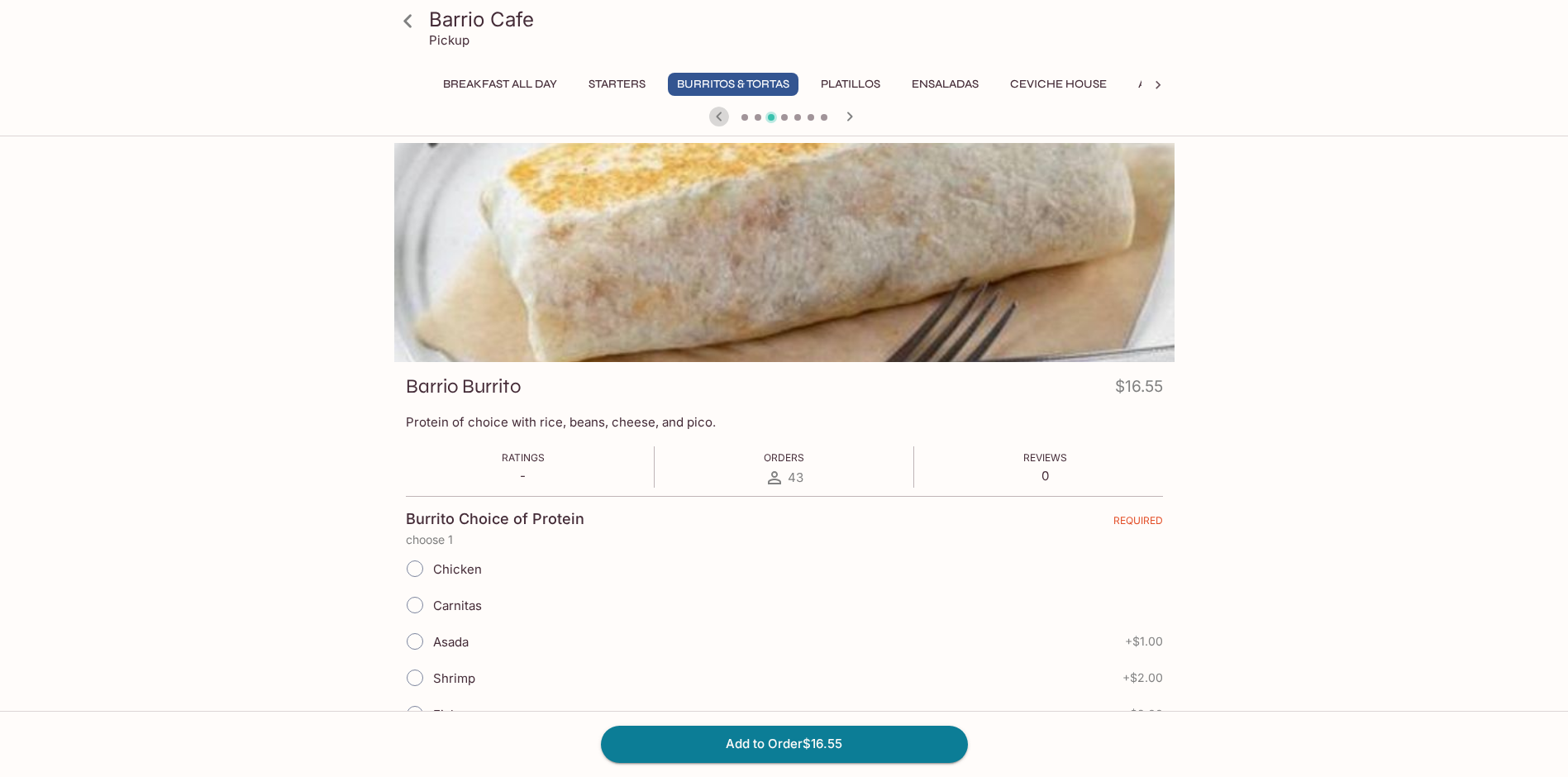
click at [717, 112] on icon "button" at bounding box center [719, 116] width 20 height 20
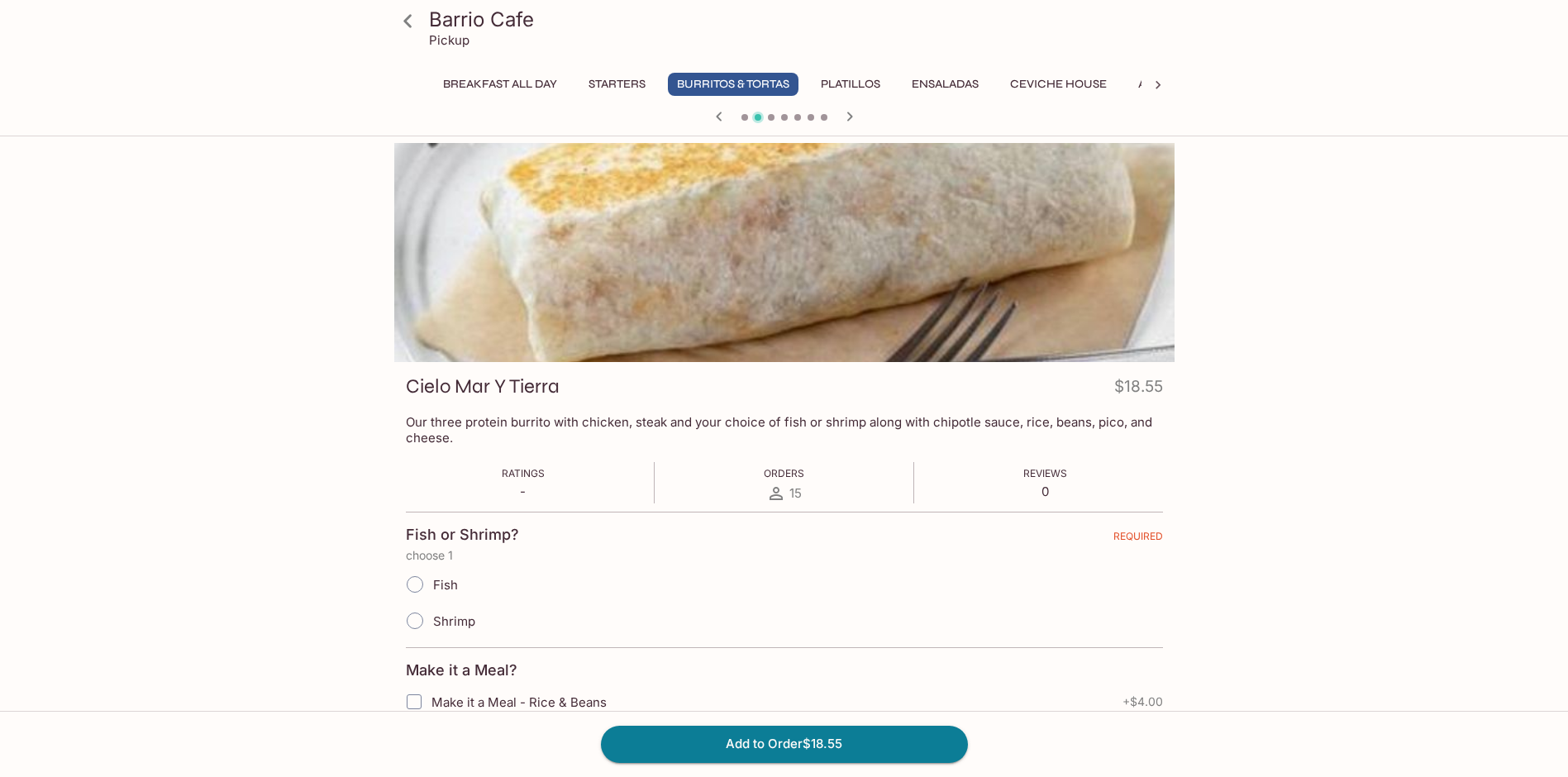
click at [406, 25] on icon at bounding box center [408, 22] width 29 height 29
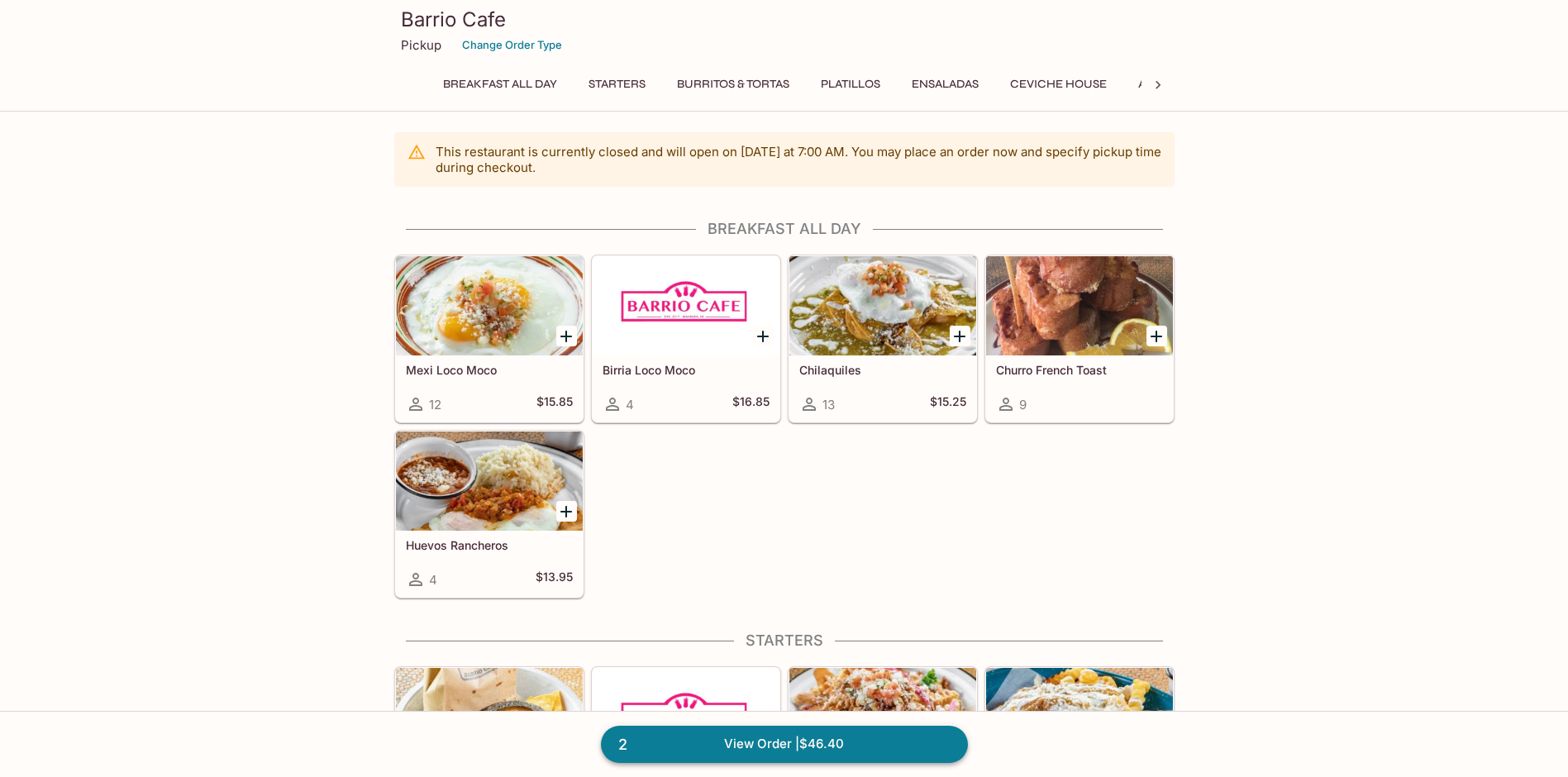
click at [897, 743] on link "2 View Order | $46.40" at bounding box center [784, 744] width 367 height 36
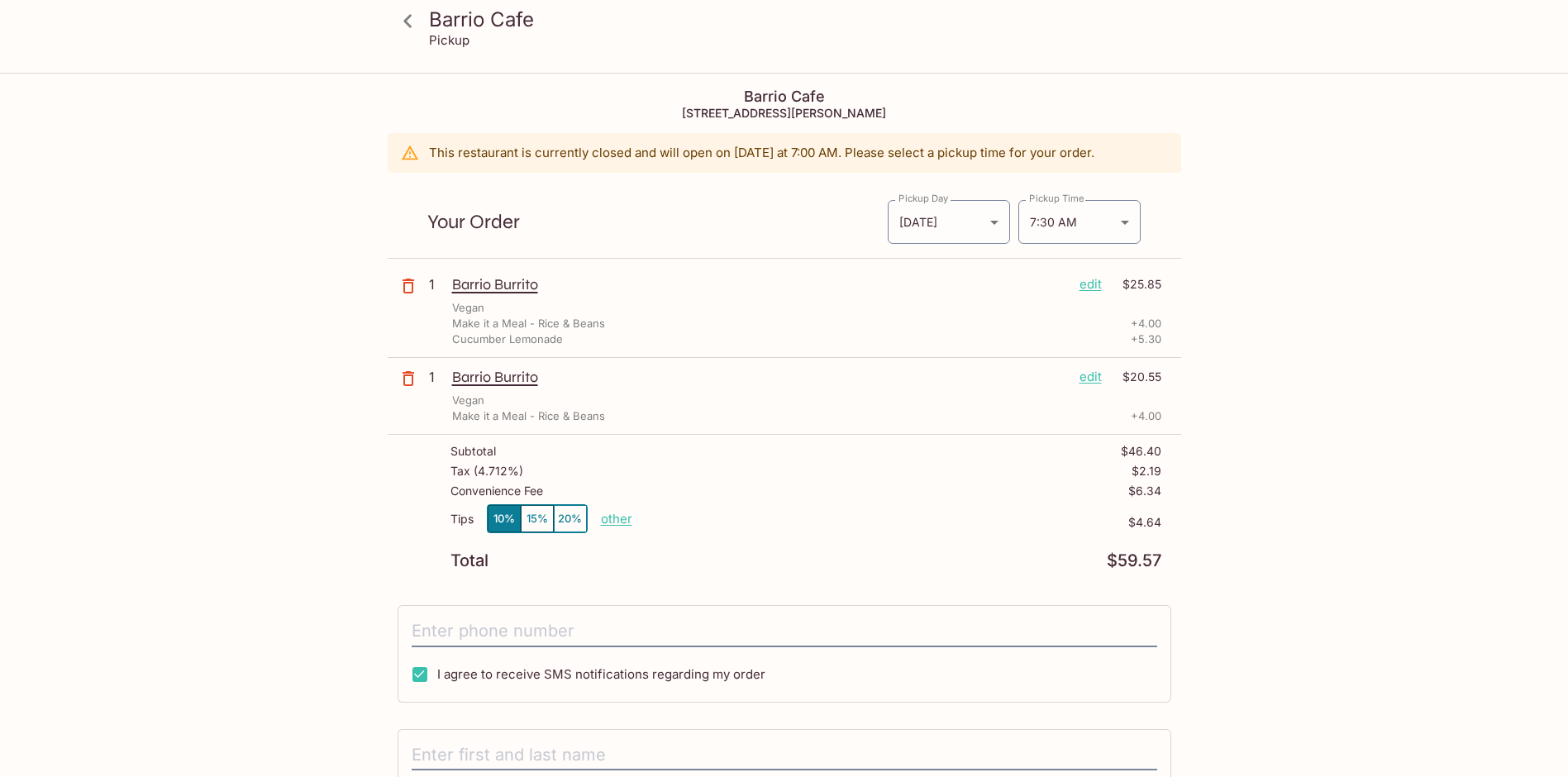
click at [629, 518] on p "other" at bounding box center [616, 519] width 31 height 16
drag, startPoint x: 708, startPoint y: 519, endPoint x: 763, endPoint y: 523, distance: 55.1
click at [764, 523] on div "Tips 10% 15% 20% Done 4.64 $4.64" at bounding box center [806, 528] width 711 height 49
type input "0.00"
click at [745, 527] on p "$4.64" at bounding box center [953, 523] width 416 height 14
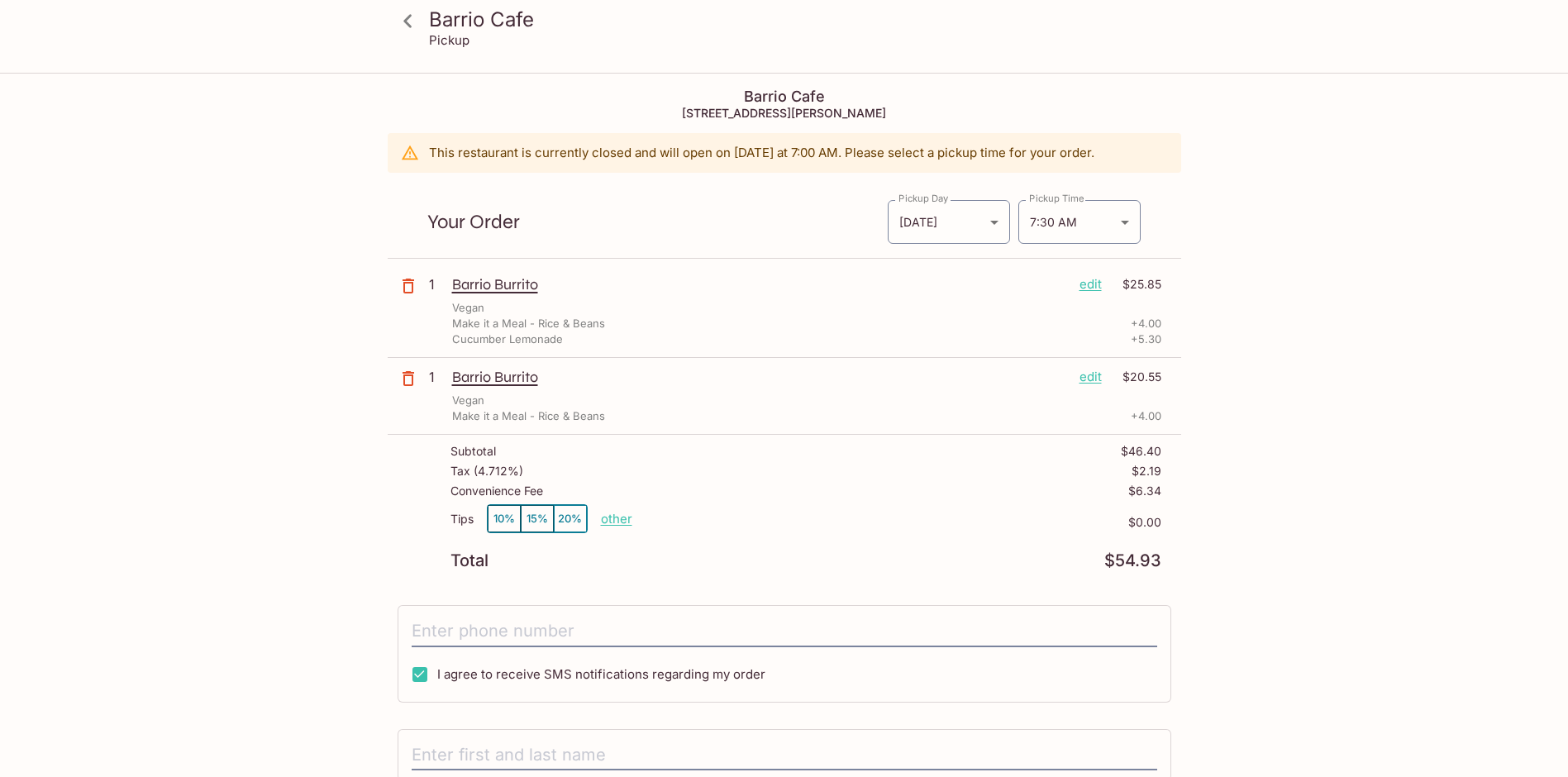
click at [644, 528] on p "$0.00" at bounding box center [896, 523] width 529 height 14
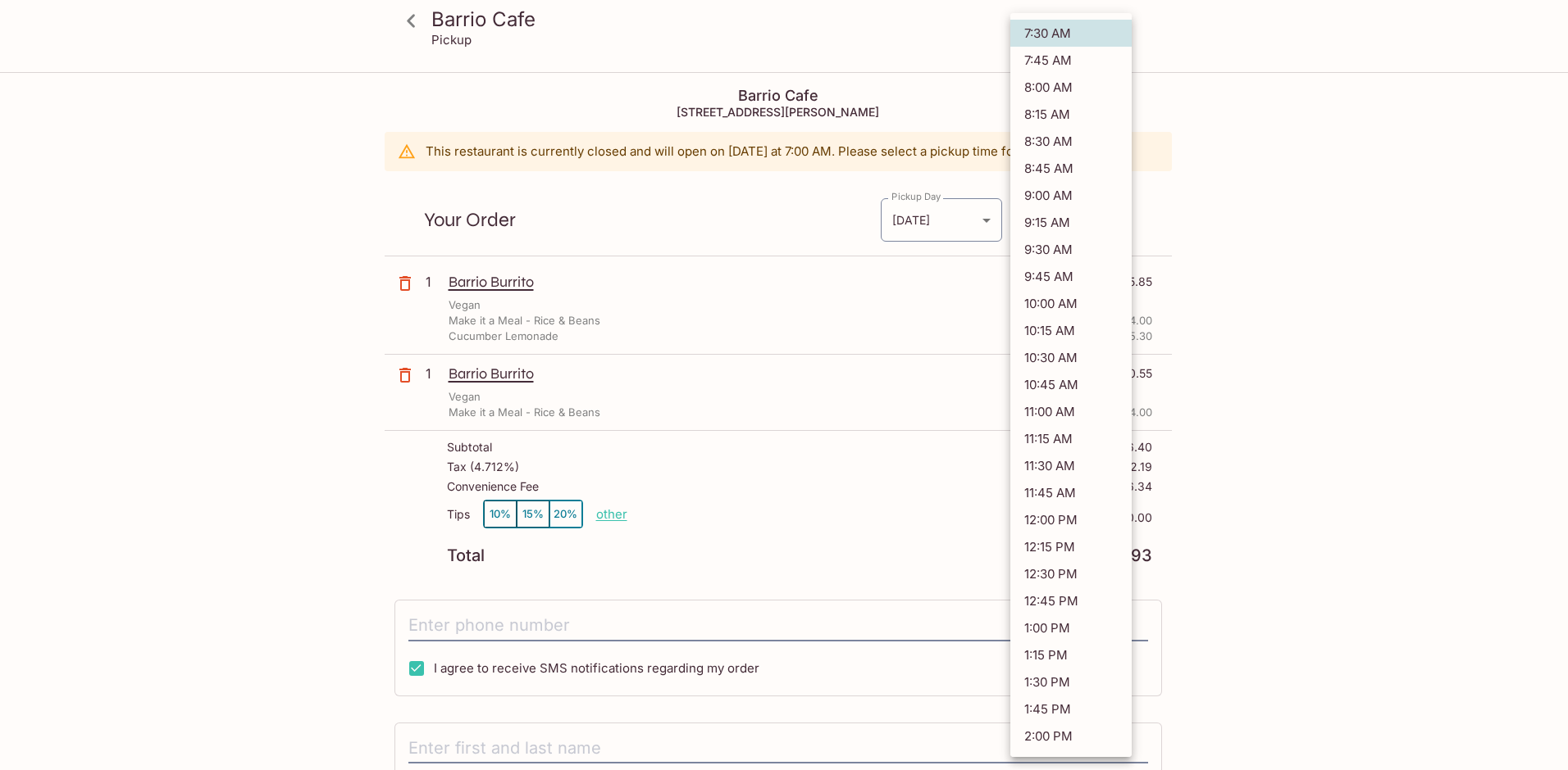
click at [1121, 223] on body "[GEOGRAPHIC_DATA] [GEOGRAPHIC_DATA] [STREET_ADDRESS] This restaurant is current…" at bounding box center [784, 459] width 1568 height 770
click at [1052, 385] on li "10:45 AM" at bounding box center [1070, 385] width 121 height 27
type input "[DATE]T20:45:00.000000Z"
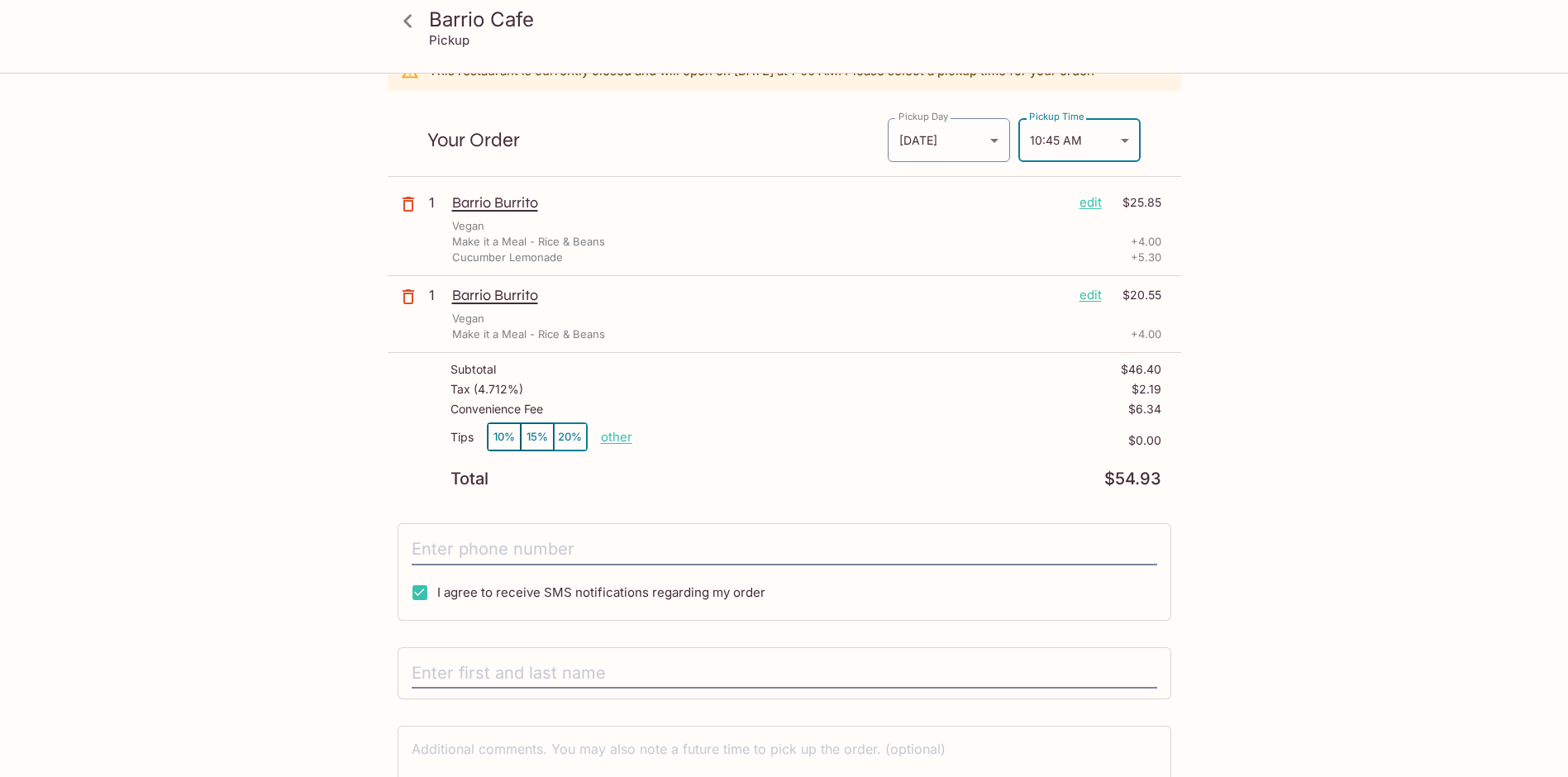
scroll to position [139, 0]
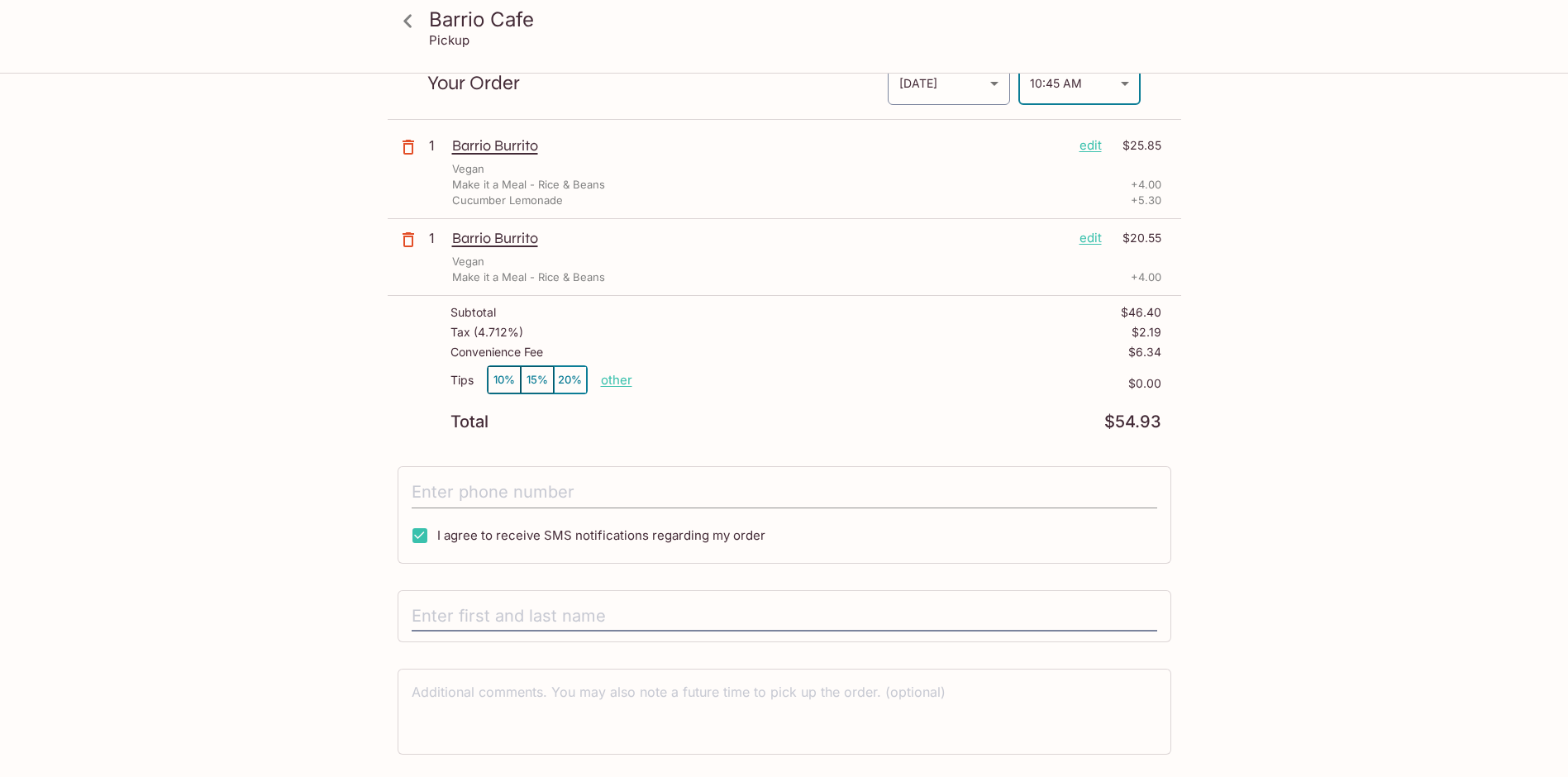
click at [443, 493] on input "tel" at bounding box center [784, 493] width 745 height 31
type input "[PHONE_NUMBER]"
click at [494, 611] on input "text" at bounding box center [784, 617] width 745 height 31
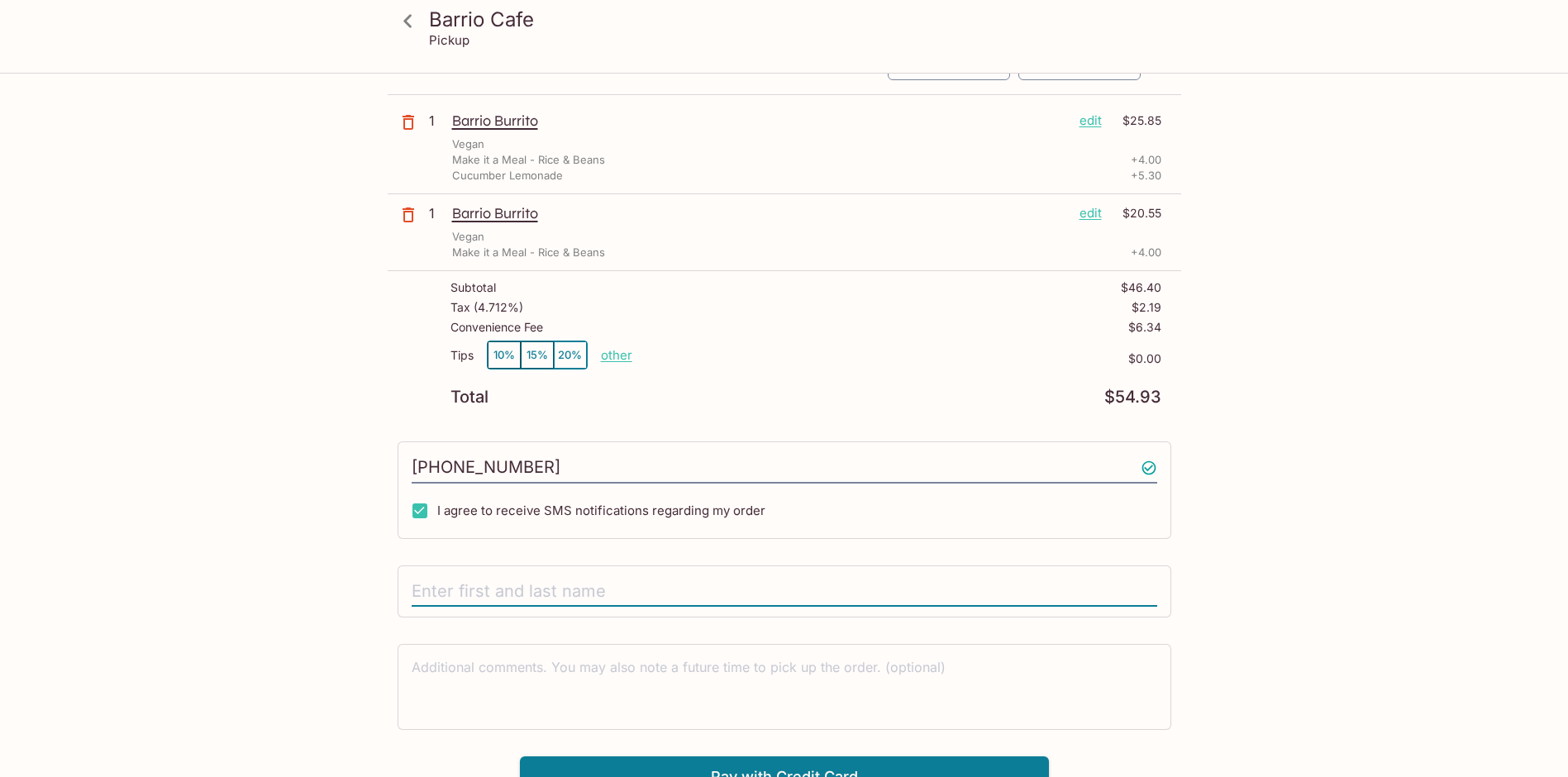
scroll to position [184, 0]
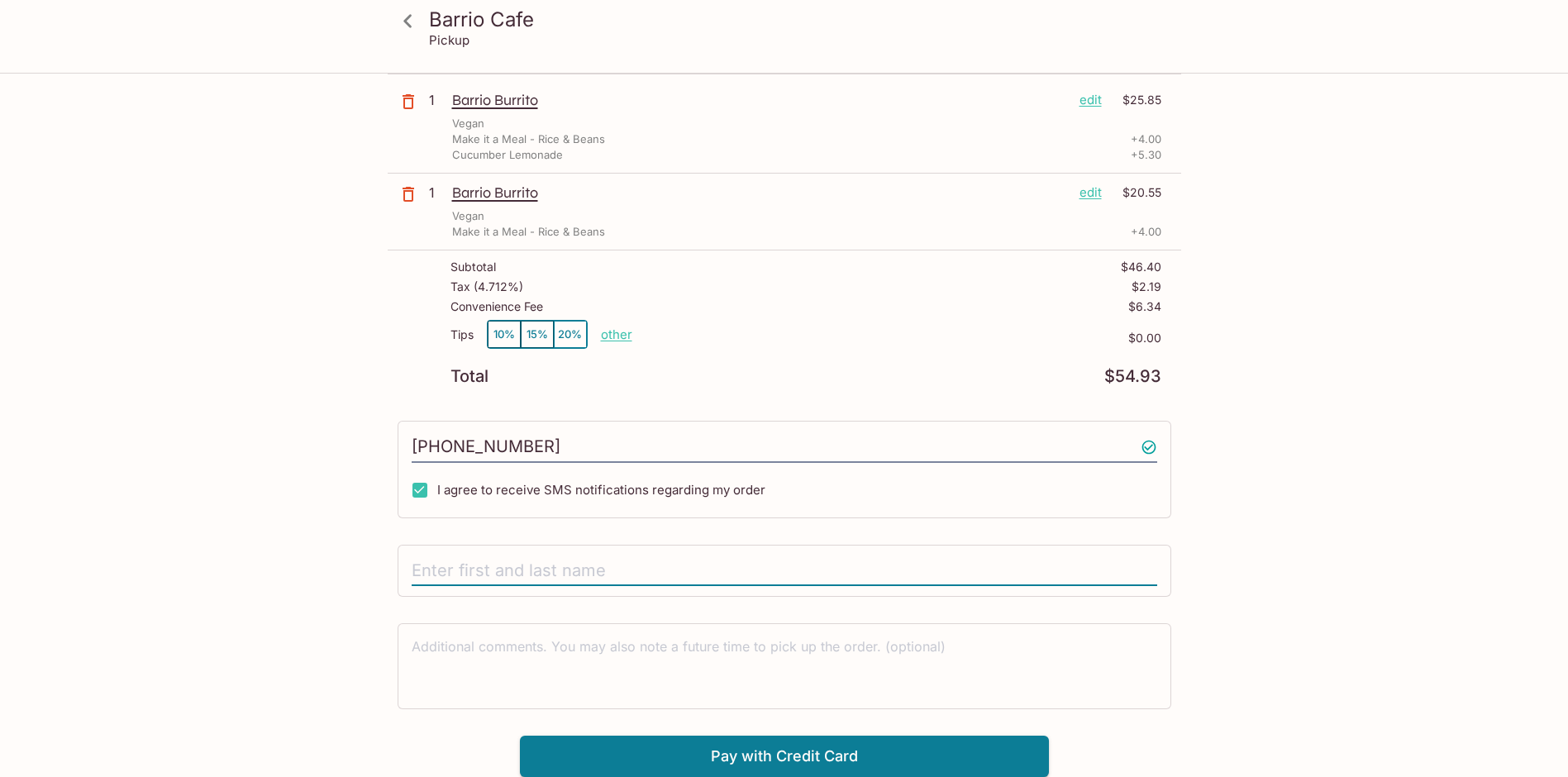
click at [458, 565] on input "text" at bounding box center [784, 571] width 745 height 31
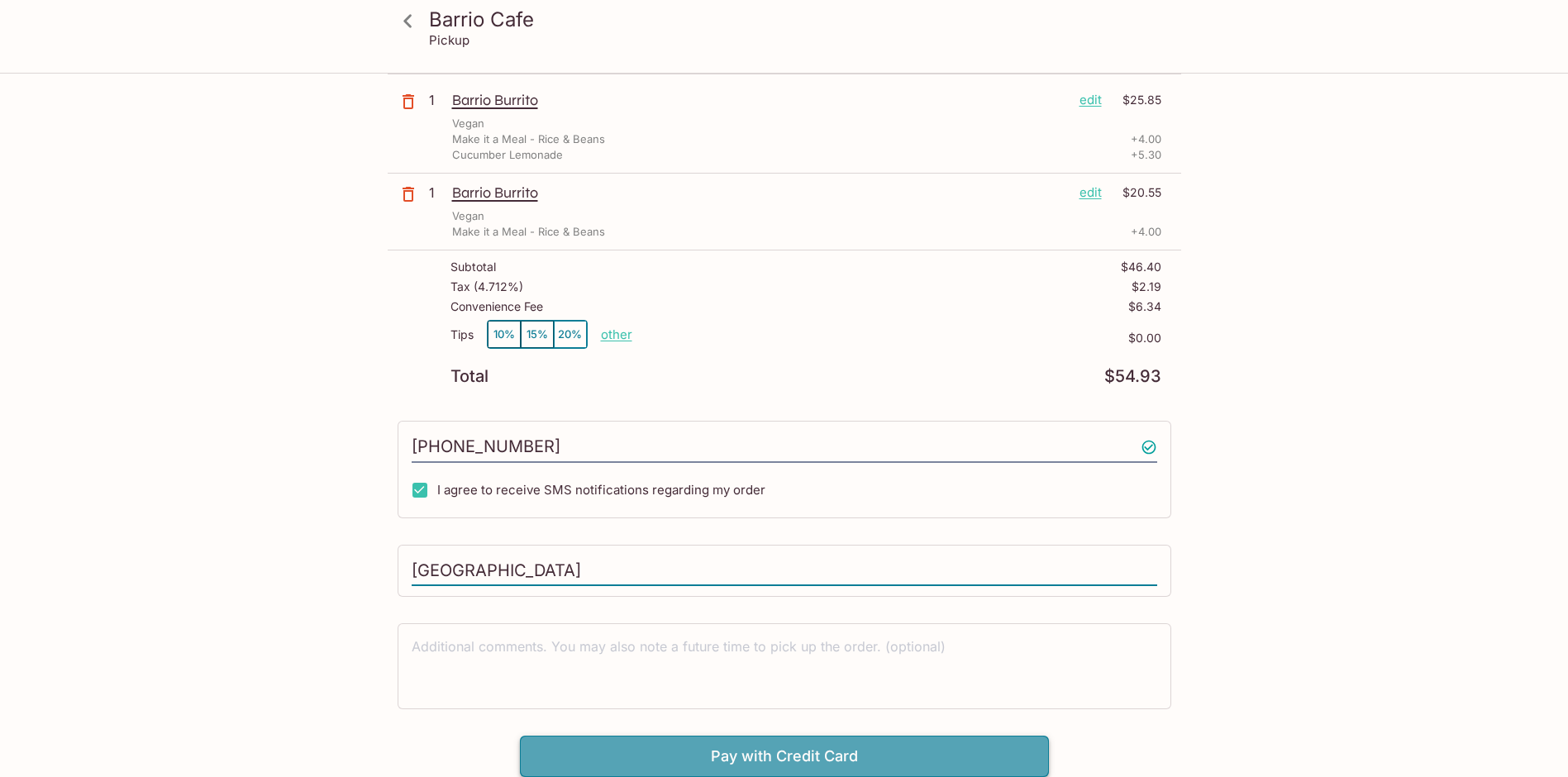
type input "[GEOGRAPHIC_DATA]"
click at [769, 750] on button "Pay with Credit Card" at bounding box center [784, 756] width 529 height 41
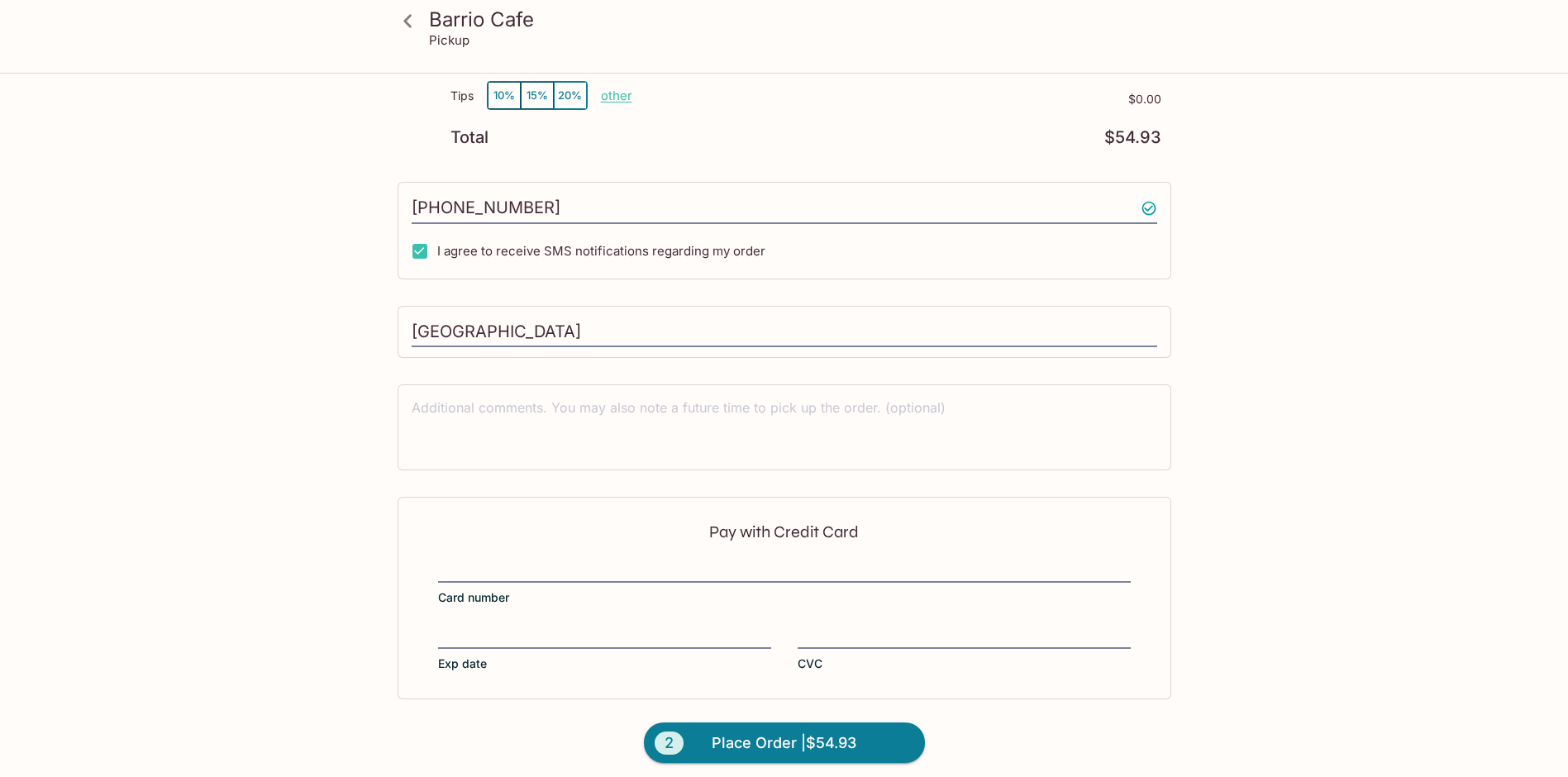
scroll to position [433, 0]
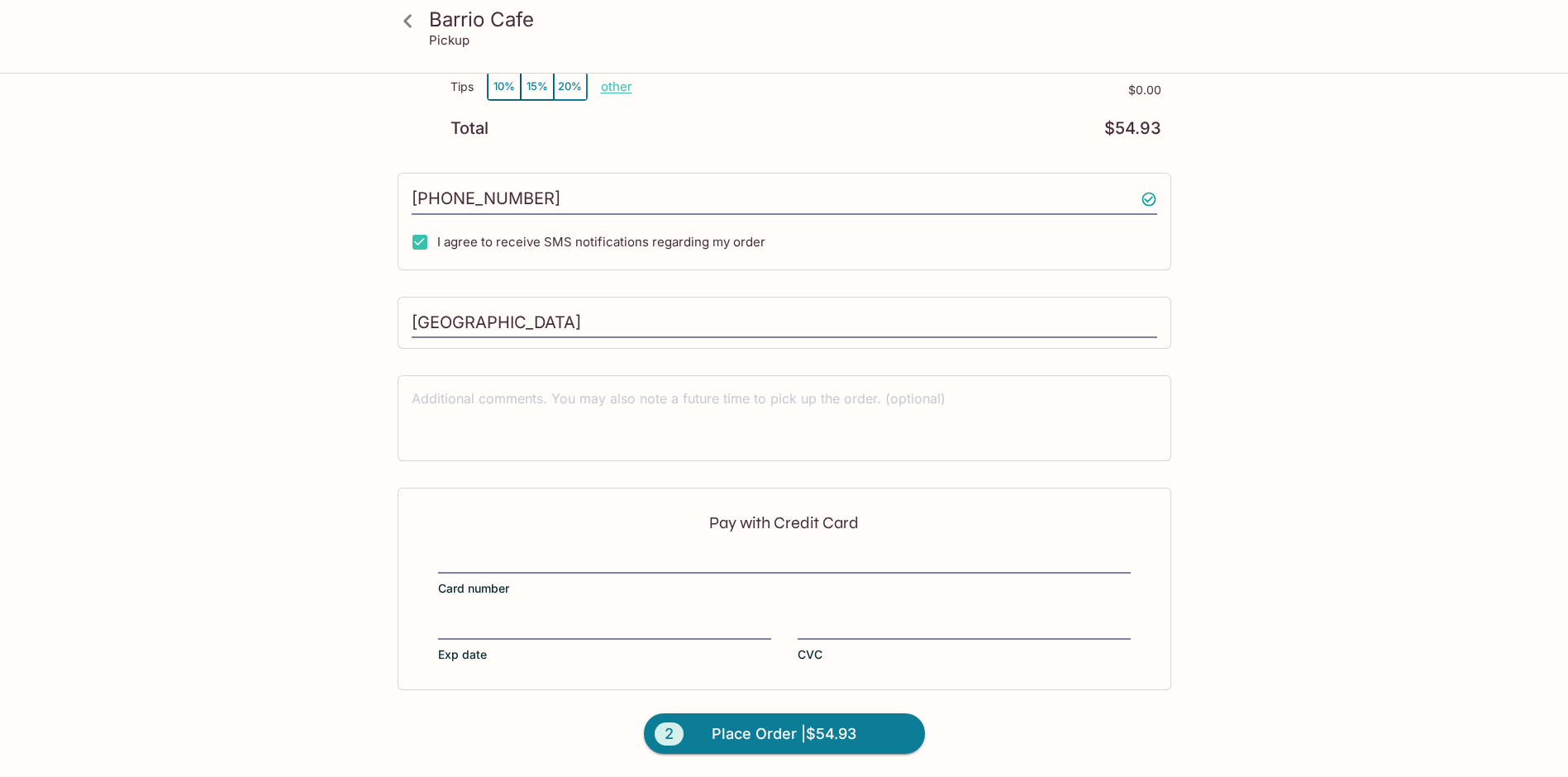
drag, startPoint x: 482, startPoint y: 319, endPoint x: 390, endPoint y: 314, distance: 92.1
click at [390, 314] on div "[GEOGRAPHIC_DATA] [STREET_ADDRESS] This restaurant is currently closed and will…" at bounding box center [784, 209] width 793 height 1135
type input "TiaTttsssSS"
click at [575, 325] on input "TiaTttsssSS" at bounding box center [784, 323] width 745 height 31
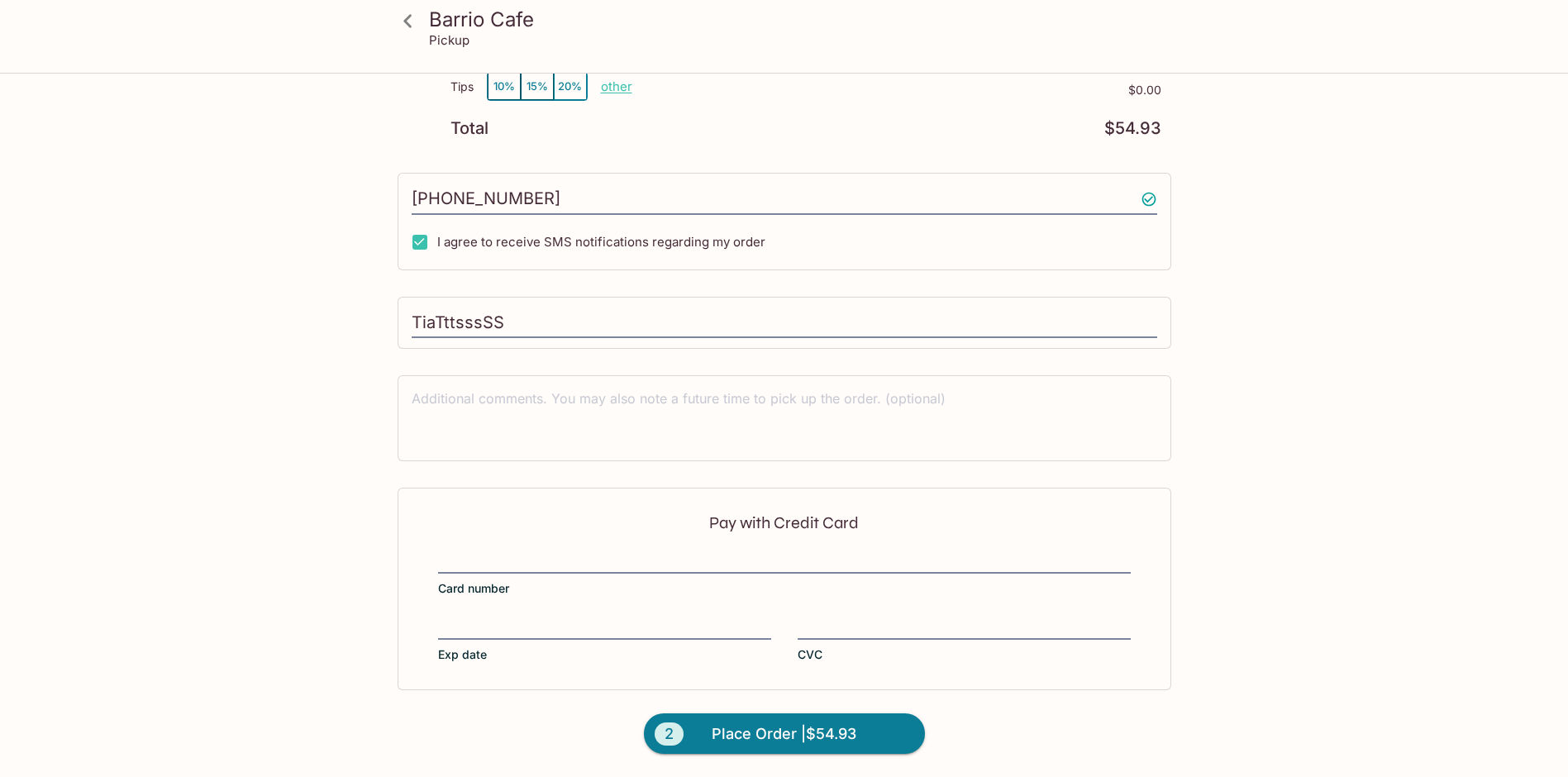
click at [877, 591] on label "Card number" at bounding box center [784, 573] width 693 height 46
click at [877, 552] on input "Card number" at bounding box center [784, 552] width 693 height 1
click at [477, 339] on input "TiaTttsssSS" at bounding box center [784, 323] width 745 height 31
drag, startPoint x: 510, startPoint y: 321, endPoint x: 386, endPoint y: 324, distance: 124.0
click at [386, 318] on div "[GEOGRAPHIC_DATA] [GEOGRAPHIC_DATA] [STREET_ADDRESS] This restaurant is current…" at bounding box center [784, 209] width 1058 height 1135
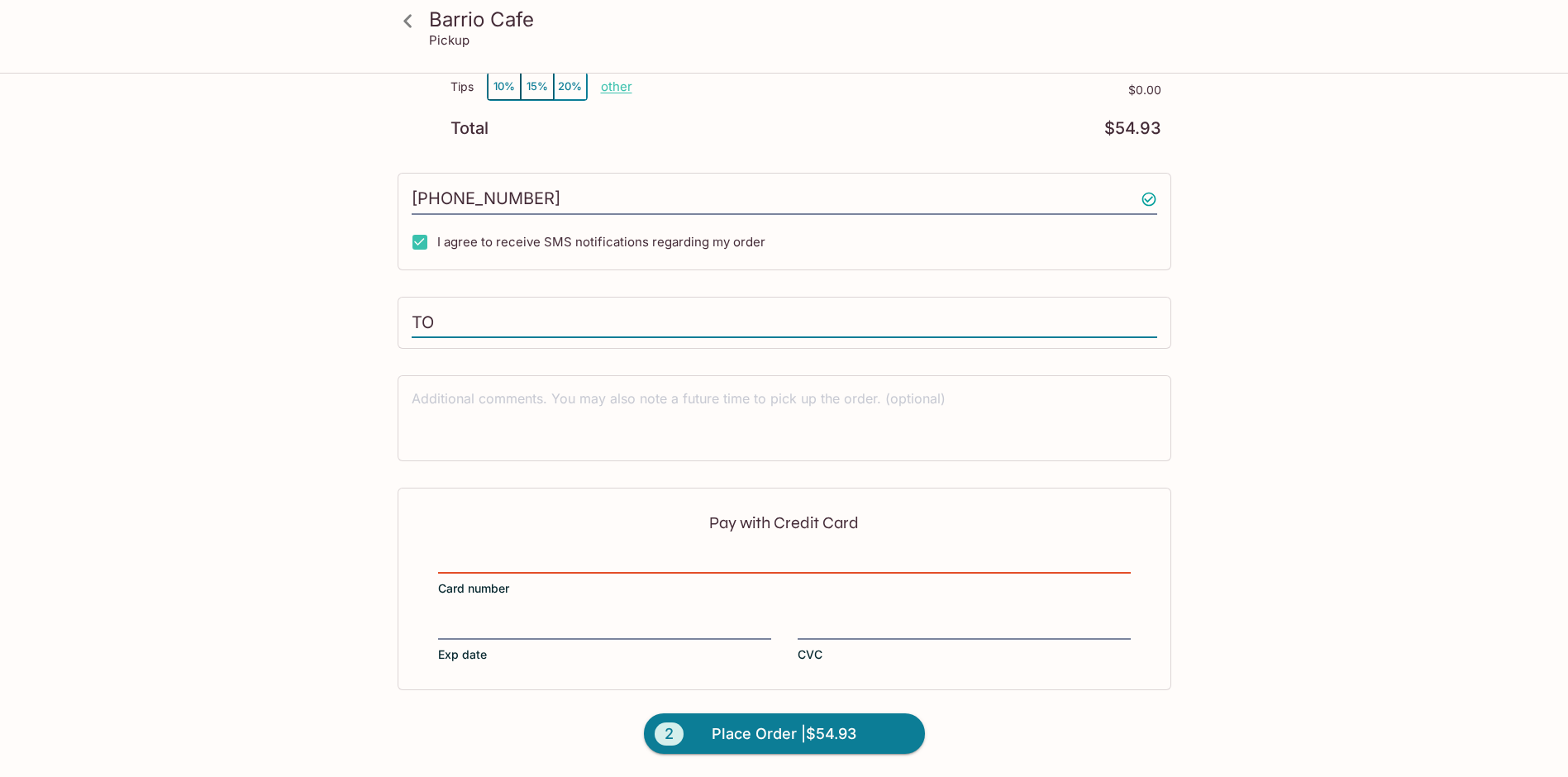
type input "T"
type input "[PERSON_NAME]"
click at [438, 403] on textarea at bounding box center [784, 418] width 745 height 57
type textarea "p"
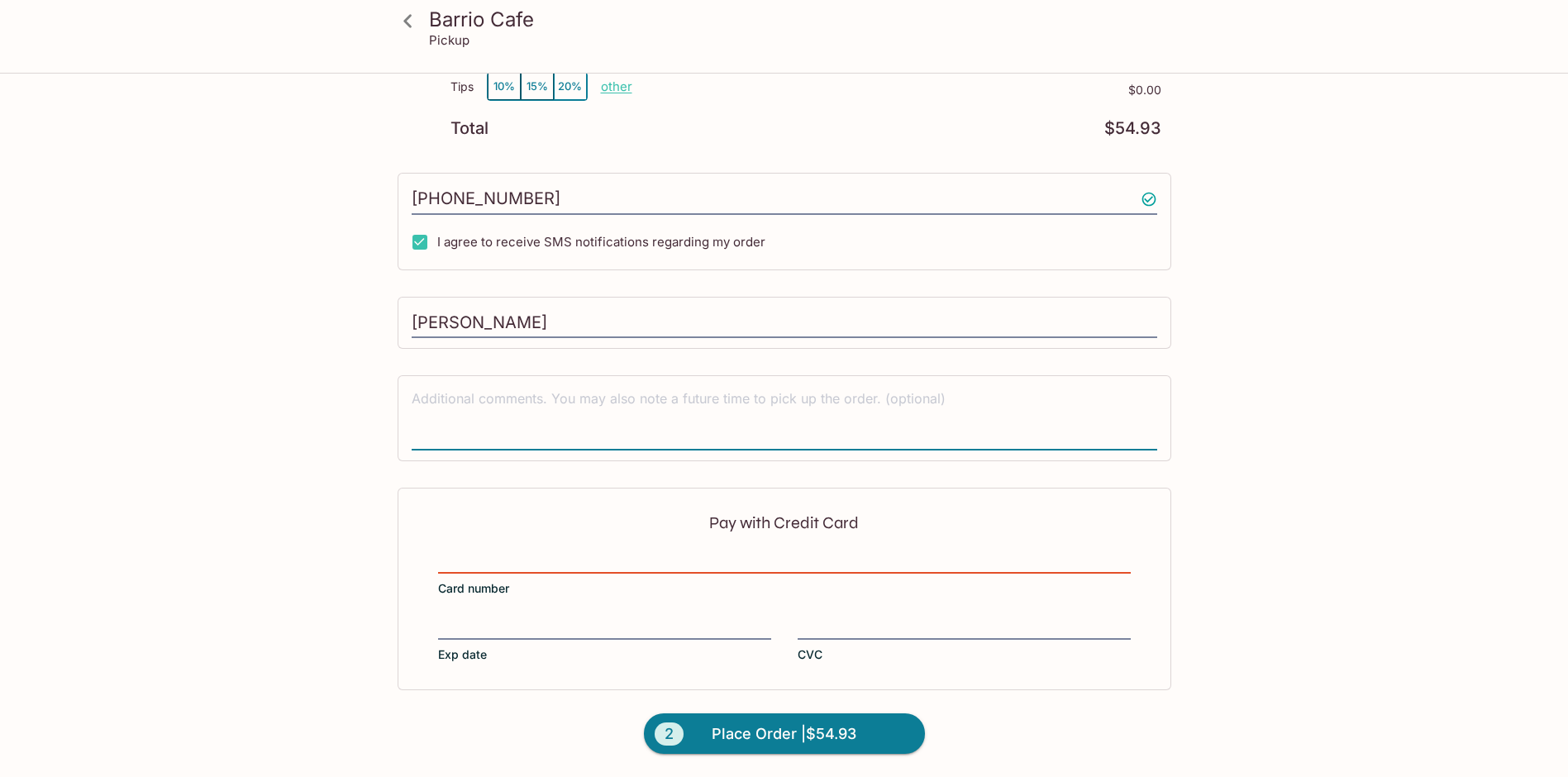
type textarea "p"
type textarea "Person picking up [PERSON_NAME]."
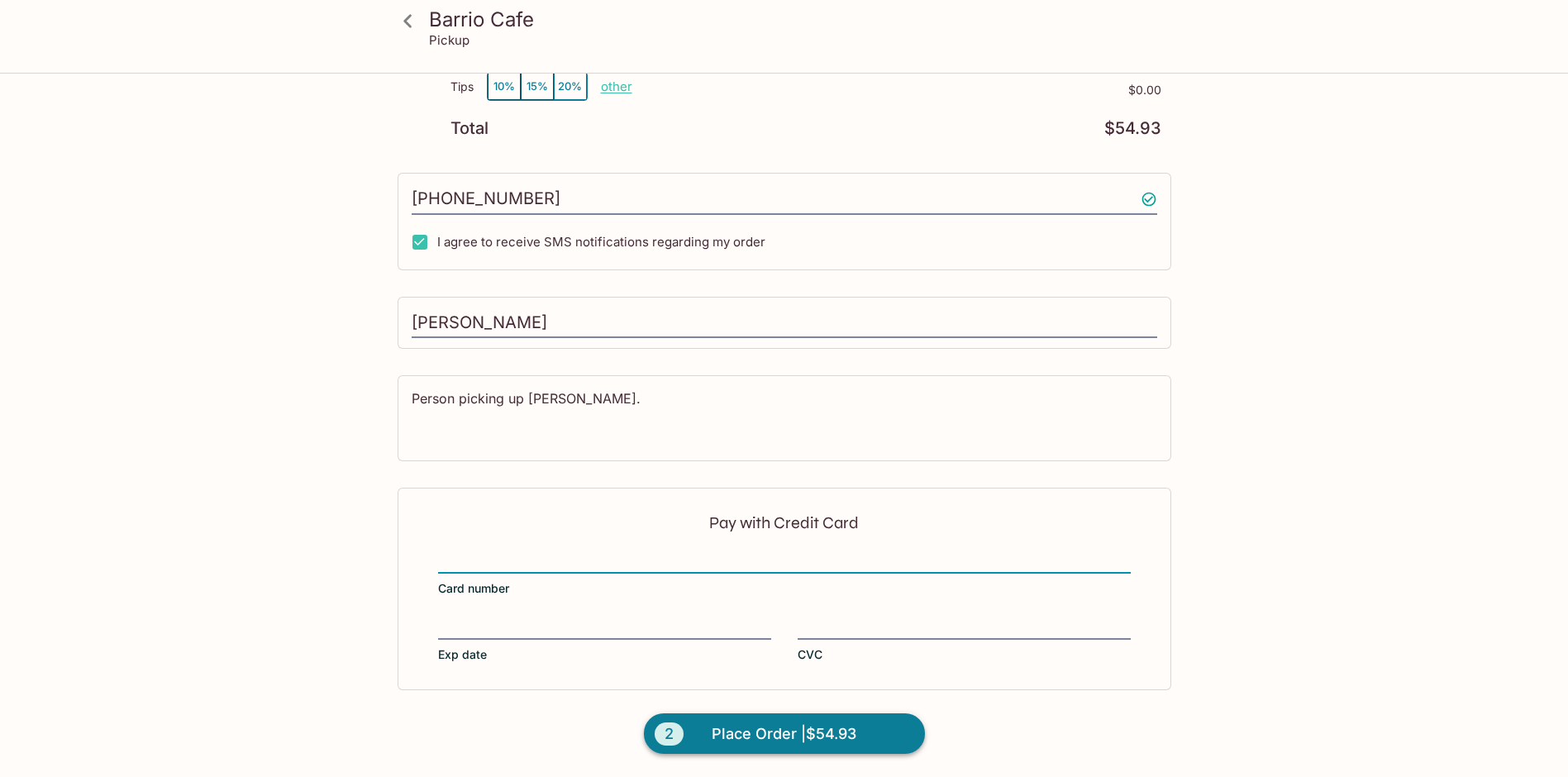
click at [814, 736] on span "Place Order | $54.93" at bounding box center [784, 734] width 145 height 26
